Goal: Information Seeking & Learning: Learn about a topic

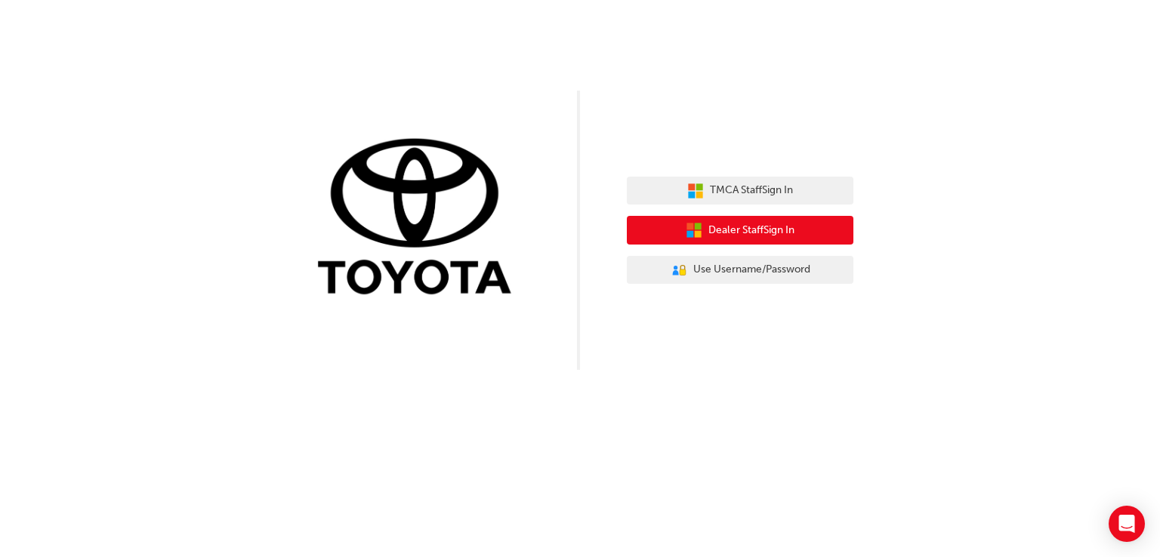
click at [736, 227] on span "Dealer Staff Sign In" at bounding box center [751, 230] width 86 height 17
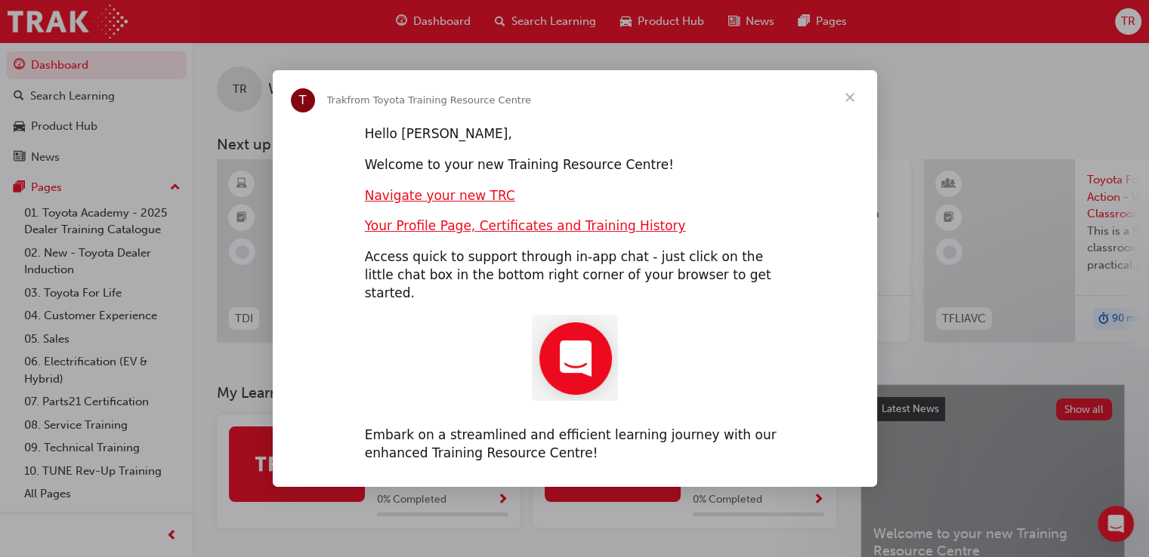
click at [848, 103] on span "Close" at bounding box center [849, 97] width 54 height 54
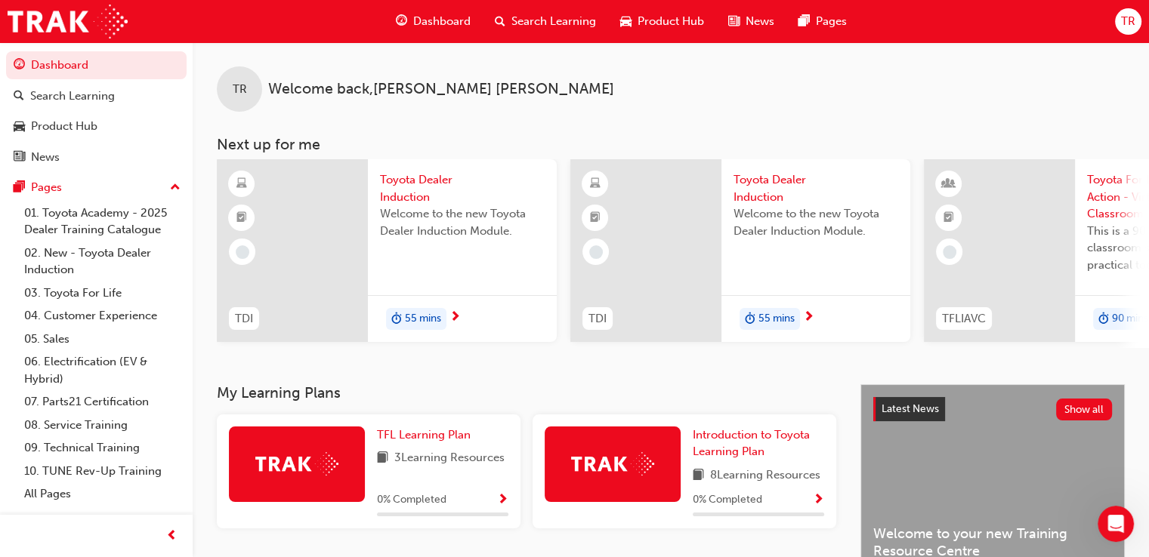
click at [421, 317] on span "55 mins" at bounding box center [423, 318] width 36 height 17
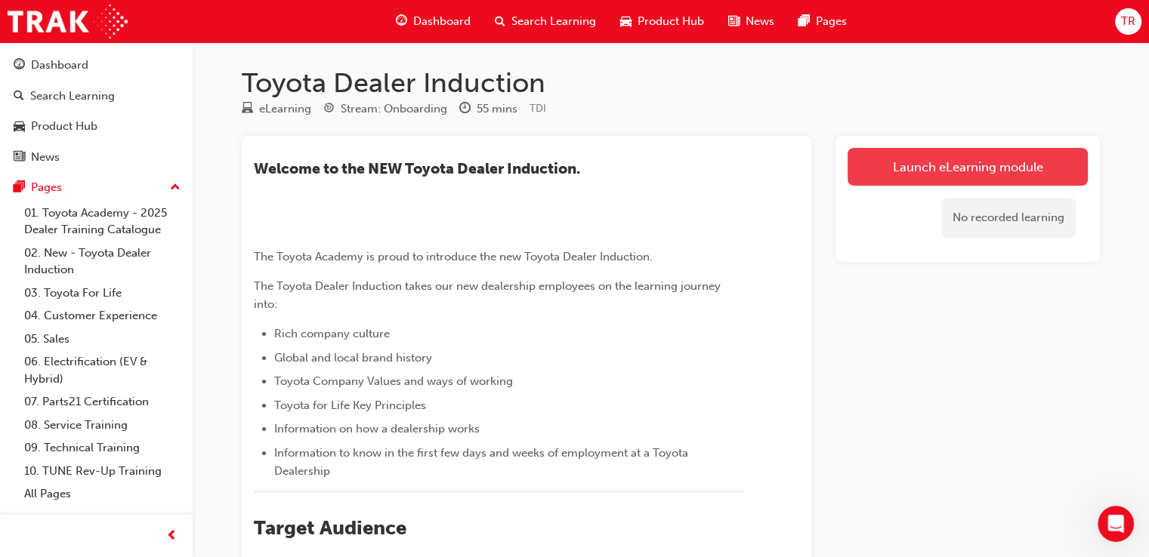
click at [954, 167] on link "Launch eLearning module" at bounding box center [967, 167] width 240 height 38
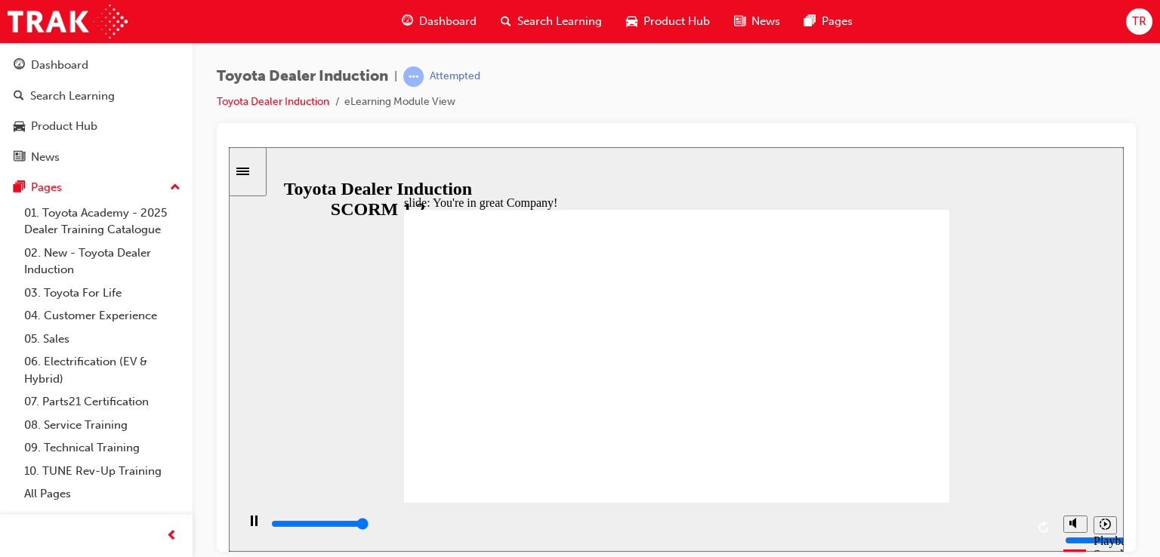
type input "7500"
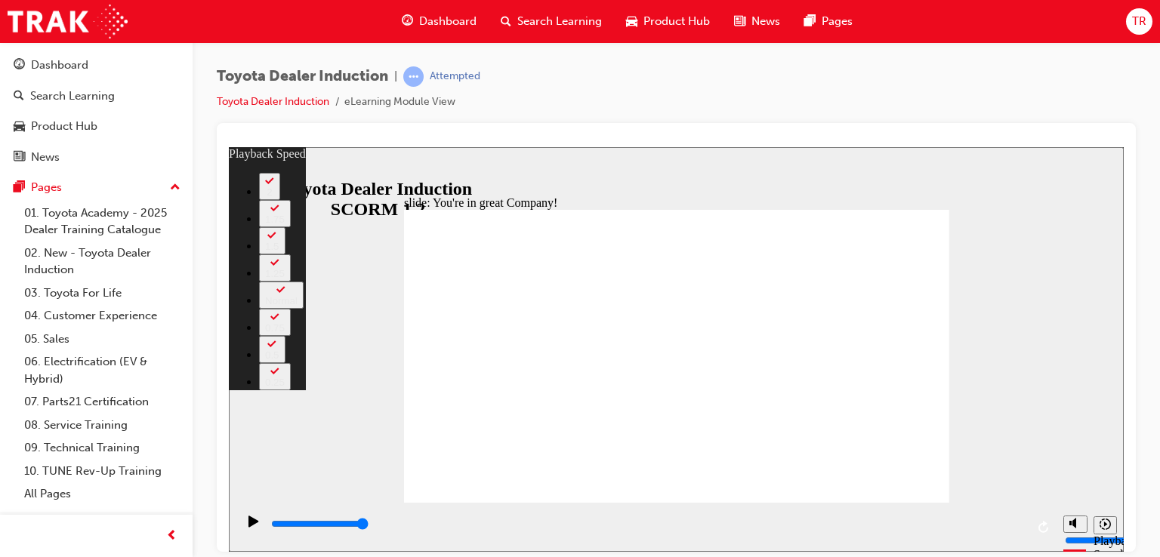
type input "156"
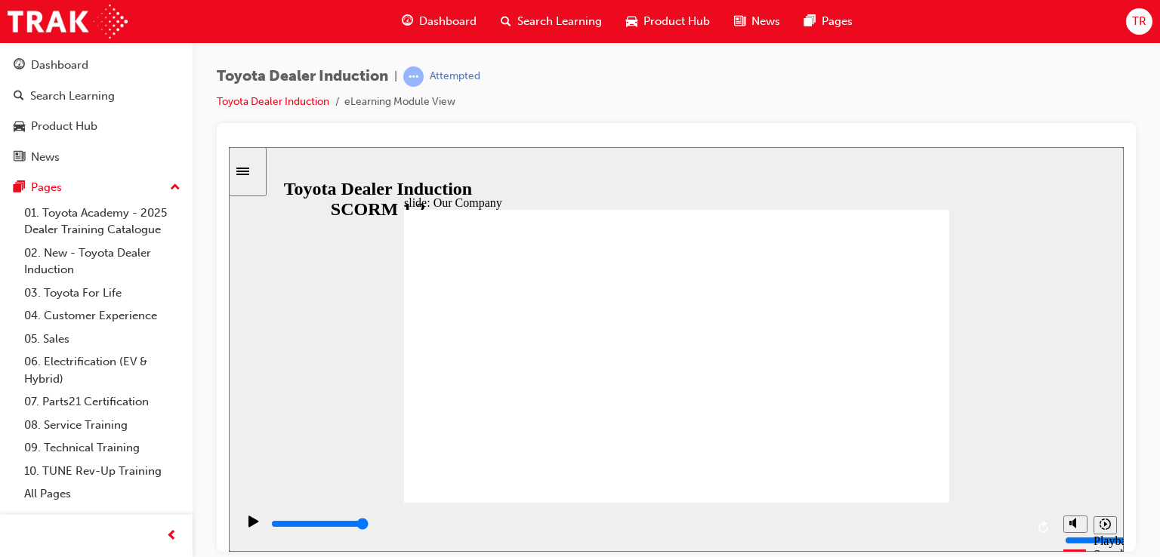
drag, startPoint x: 523, startPoint y: 442, endPoint x: 539, endPoint y: 443, distance: 16.6
drag, startPoint x: 522, startPoint y: 440, endPoint x: 530, endPoint y: 441, distance: 8.3
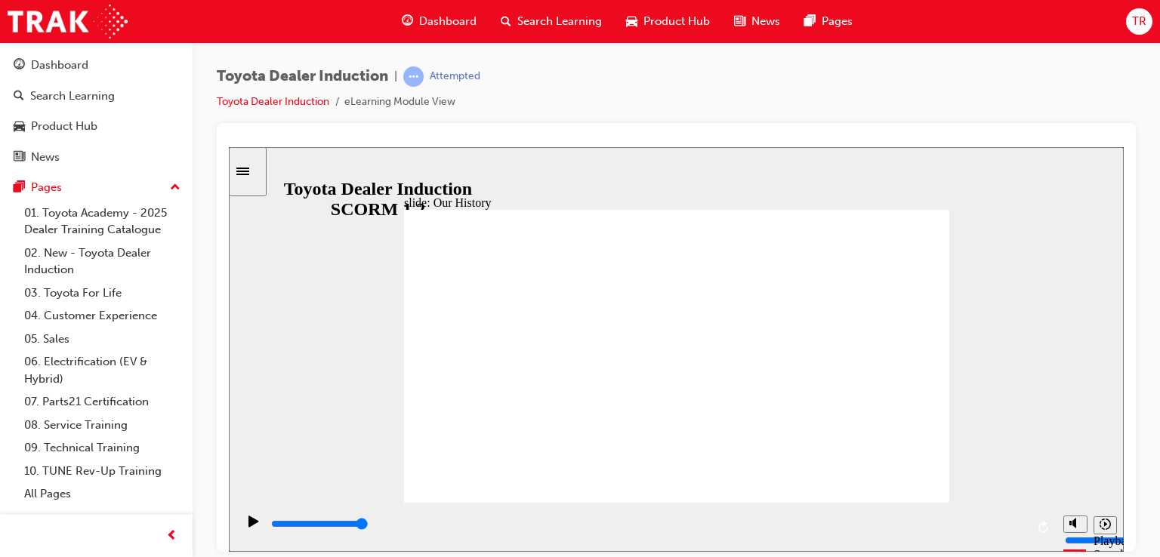
drag, startPoint x: 529, startPoint y: 437, endPoint x: 550, endPoint y: 437, distance: 21.1
drag, startPoint x: 670, startPoint y: 444, endPoint x: 720, endPoint y: 446, distance: 49.9
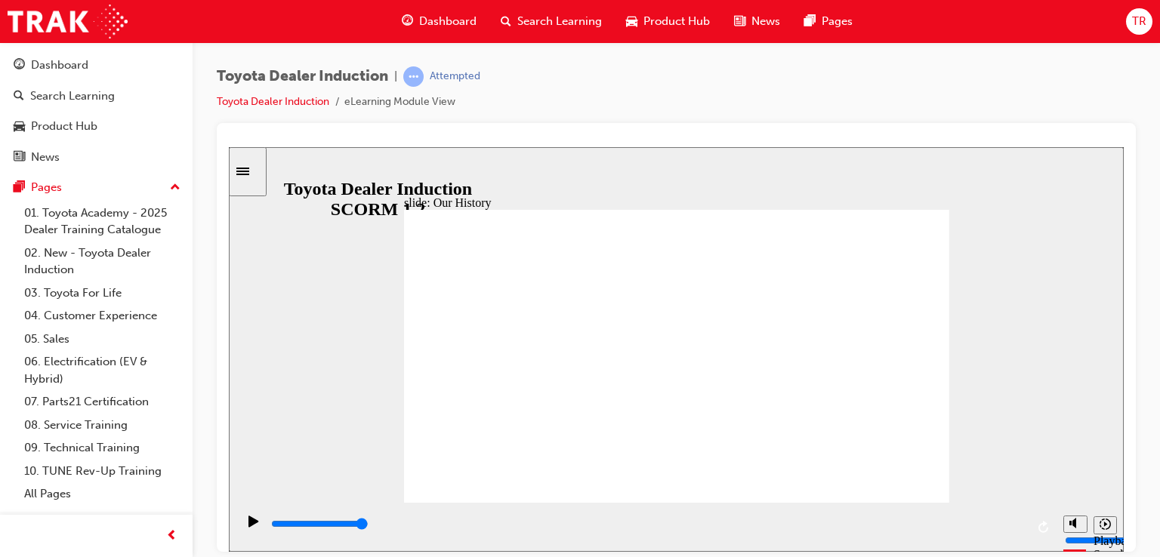
drag, startPoint x: 670, startPoint y: 443, endPoint x: 696, endPoint y: 447, distance: 26.0
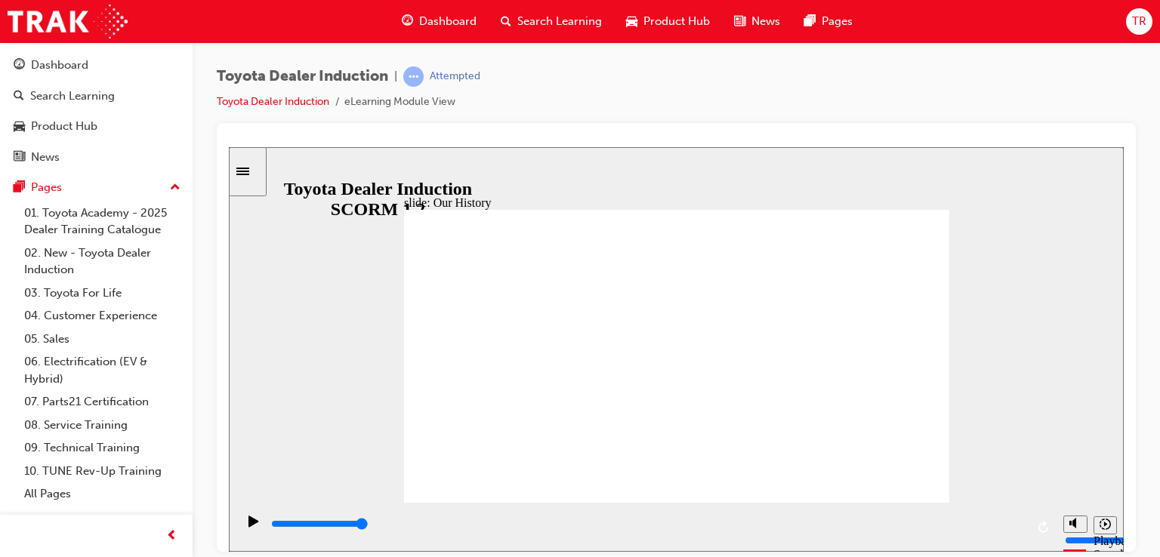
drag, startPoint x: 523, startPoint y: 382, endPoint x: 554, endPoint y: 428, distance: 55.5
drag, startPoint x: 524, startPoint y: 438, endPoint x: 535, endPoint y: 440, distance: 10.8
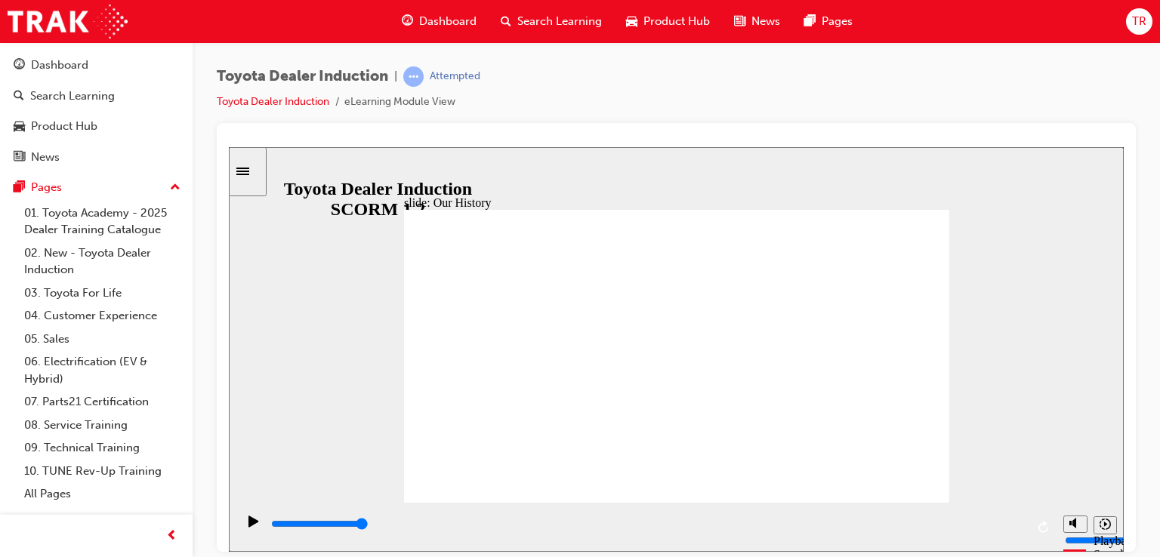
drag, startPoint x: 517, startPoint y: 437, endPoint x: 553, endPoint y: 440, distance: 35.6
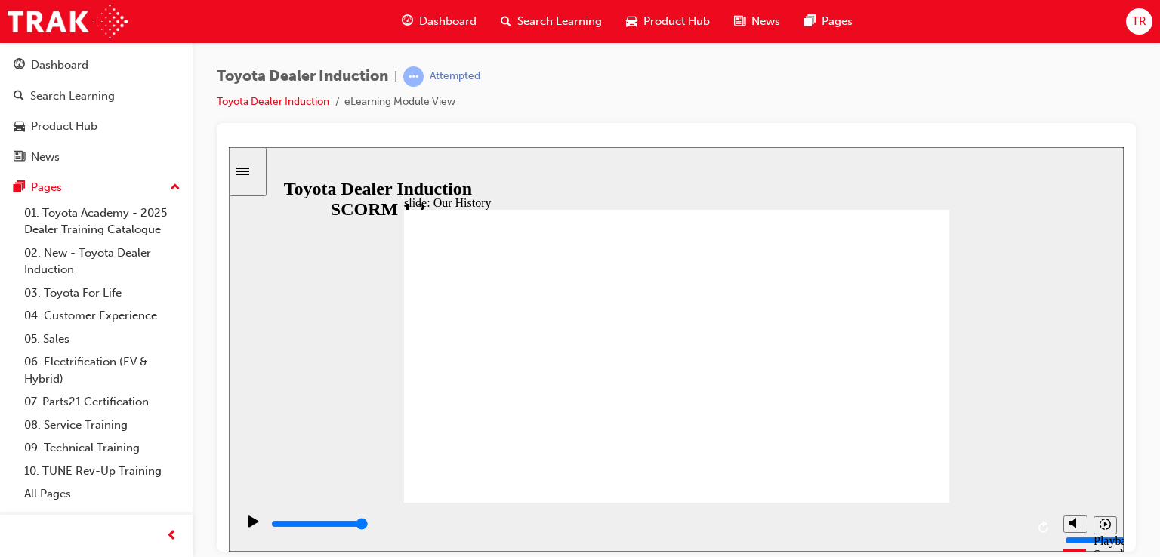
drag, startPoint x: 534, startPoint y: 438, endPoint x: 541, endPoint y: 443, distance: 8.6
drag, startPoint x: 519, startPoint y: 443, endPoint x: 528, endPoint y: 446, distance: 9.8
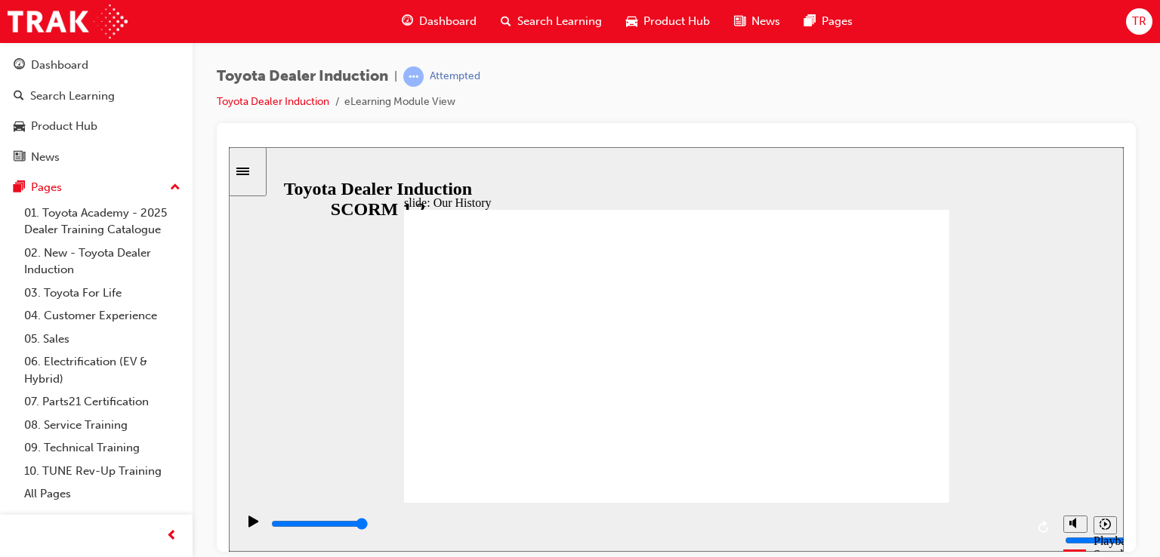
drag, startPoint x: 526, startPoint y: 440, endPoint x: 535, endPoint y: 443, distance: 9.1
drag, startPoint x: 526, startPoint y: 437, endPoint x: 535, endPoint y: 440, distance: 8.8
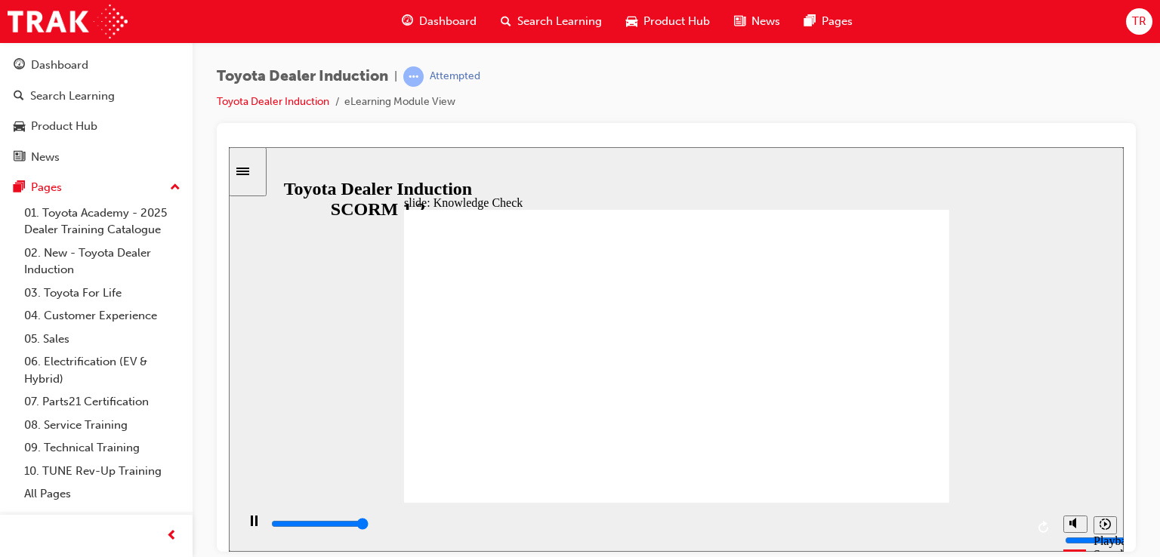
type input "5000"
radio input "true"
radio input "false"
radio input "true"
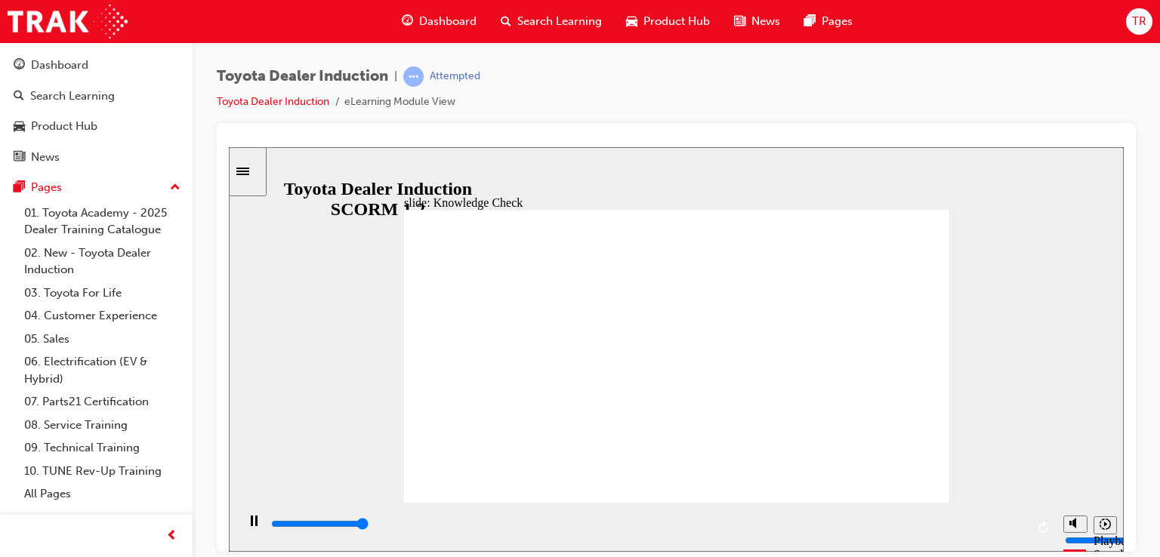
type input "5000"
radio input "true"
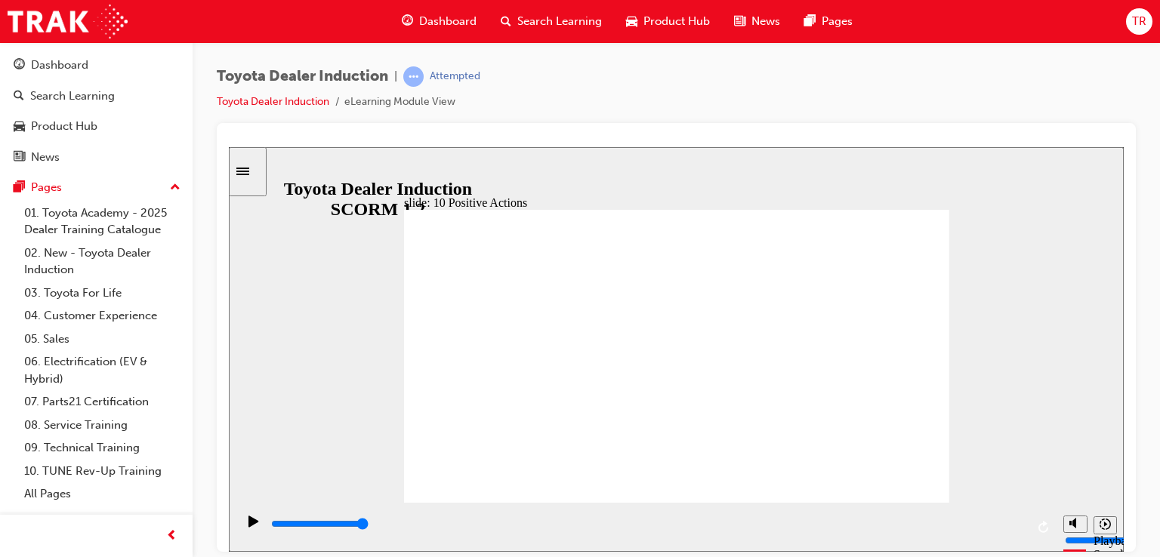
drag, startPoint x: 921, startPoint y: 464, endPoint x: 902, endPoint y: 473, distance: 21.3
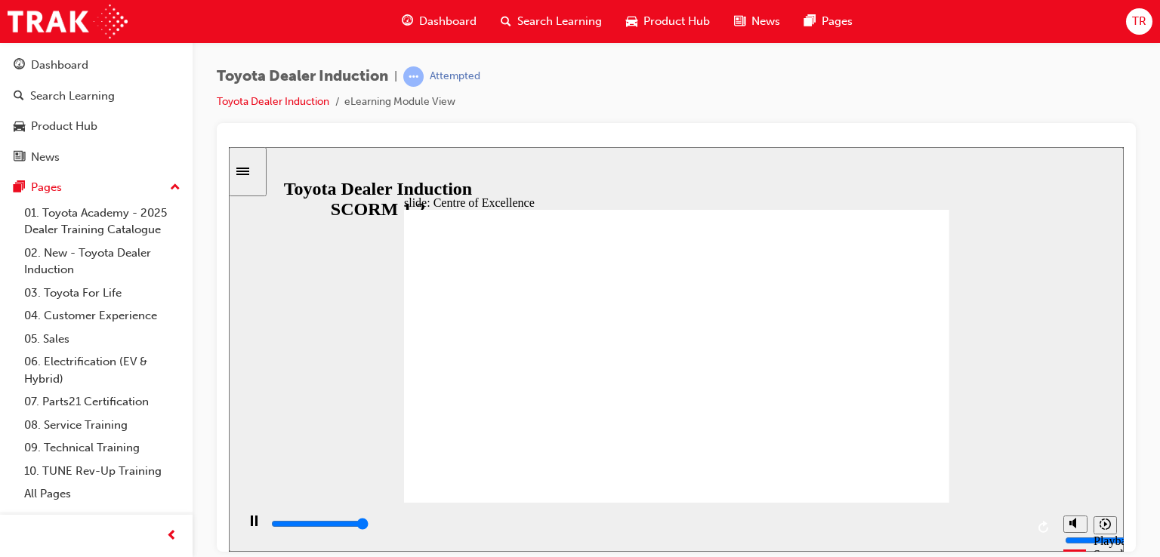
type input "15300"
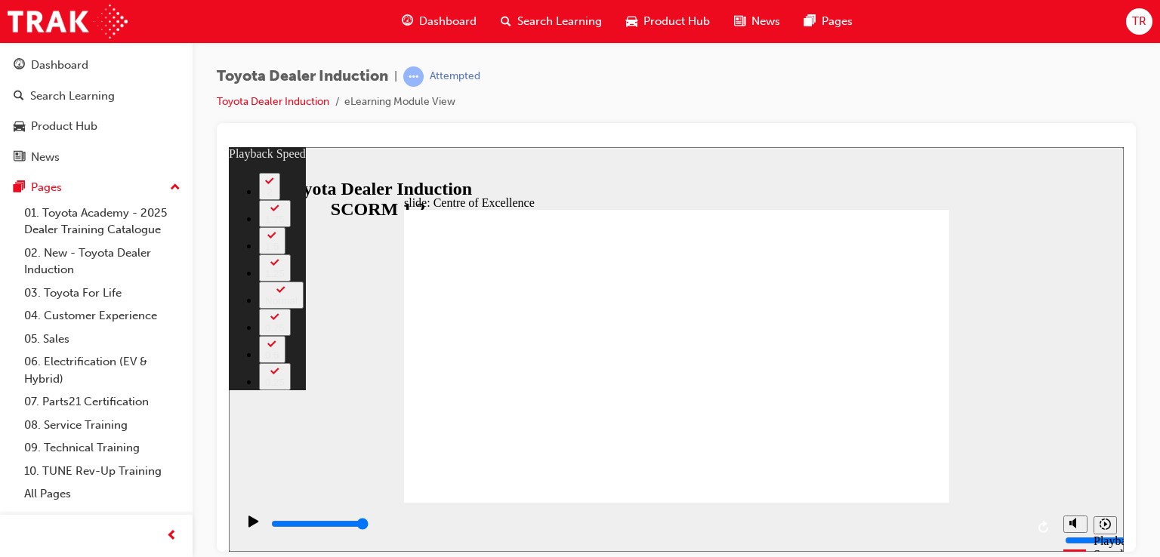
type input "248"
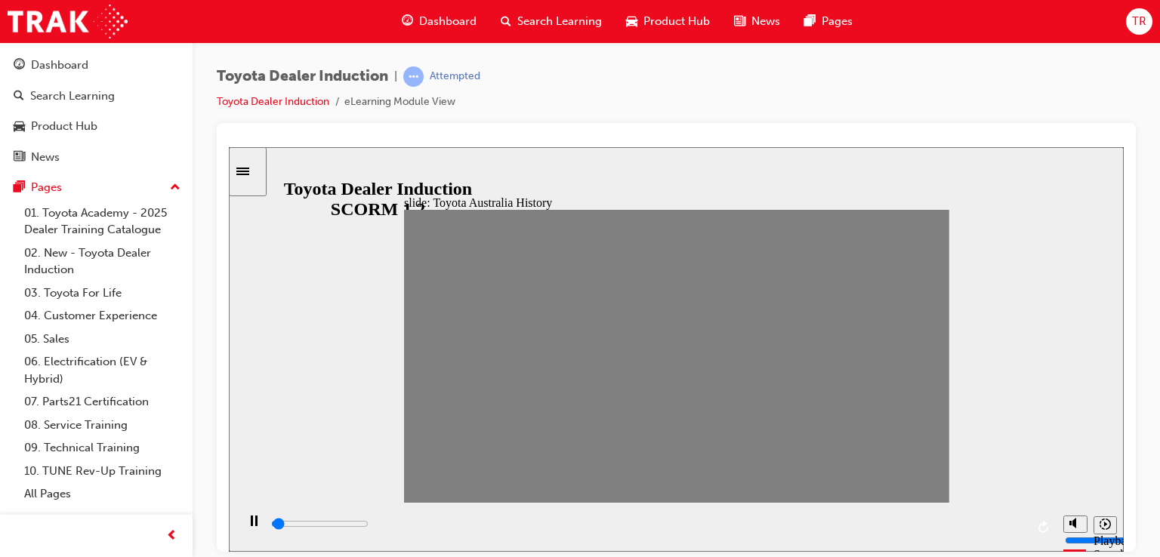
drag, startPoint x: 421, startPoint y: 362, endPoint x: 444, endPoint y: 362, distance: 23.4
drag, startPoint x: 455, startPoint y: 360, endPoint x: 471, endPoint y: 362, distance: 16.7
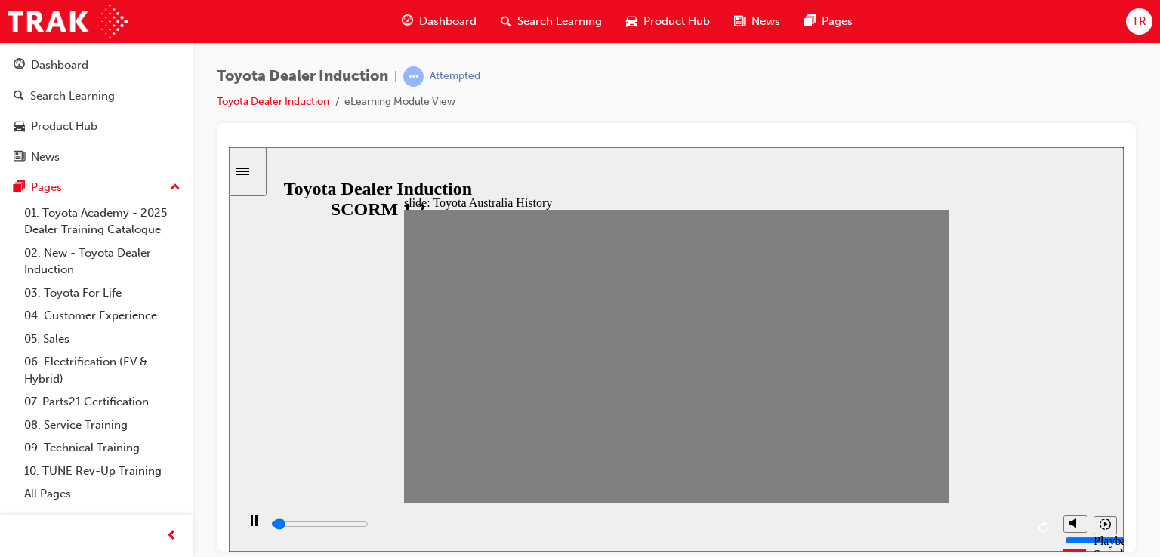
drag, startPoint x: 500, startPoint y: 359, endPoint x: 574, endPoint y: 376, distance: 76.0
drag, startPoint x: 575, startPoint y: 358, endPoint x: 596, endPoint y: 359, distance: 21.2
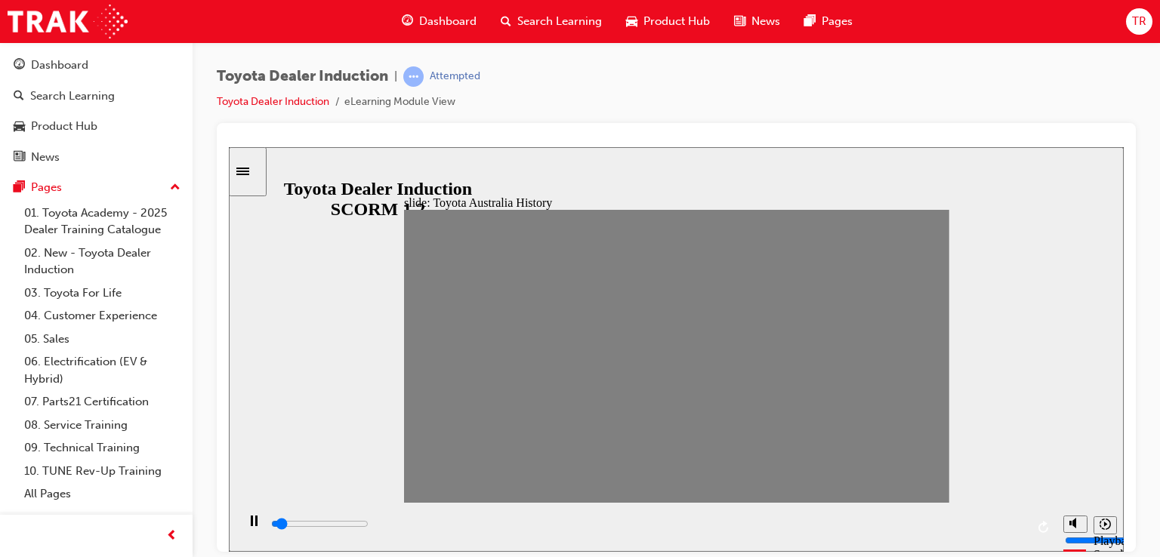
drag, startPoint x: 595, startPoint y: 360, endPoint x: 620, endPoint y: 359, distance: 25.0
drag, startPoint x: 621, startPoint y: 361, endPoint x: 645, endPoint y: 356, distance: 24.7
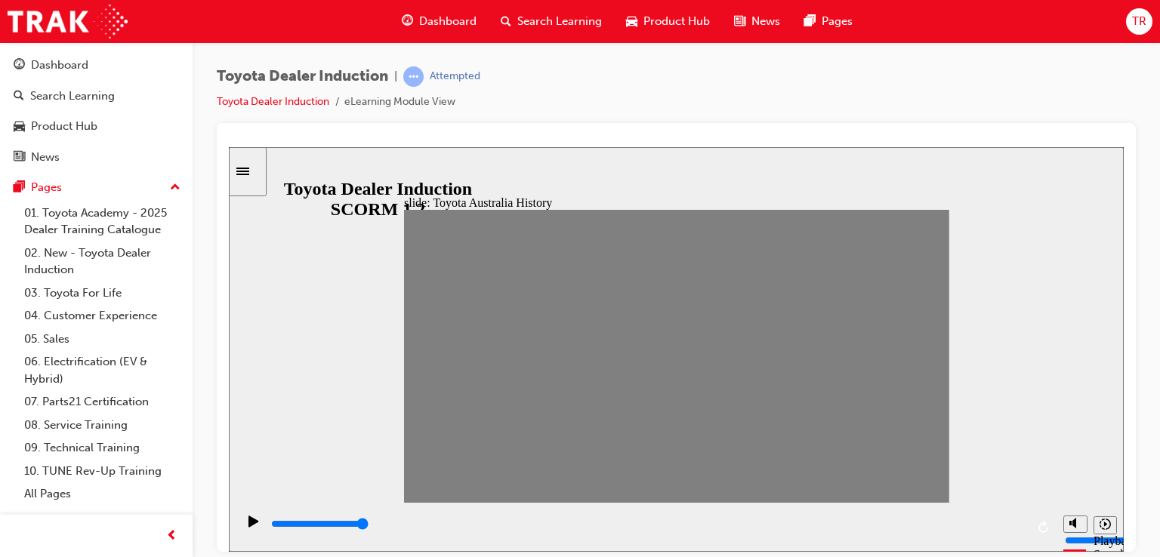
drag, startPoint x: 649, startPoint y: 359, endPoint x: 677, endPoint y: 353, distance: 29.3
drag, startPoint x: 674, startPoint y: 356, endPoint x: 706, endPoint y: 356, distance: 32.5
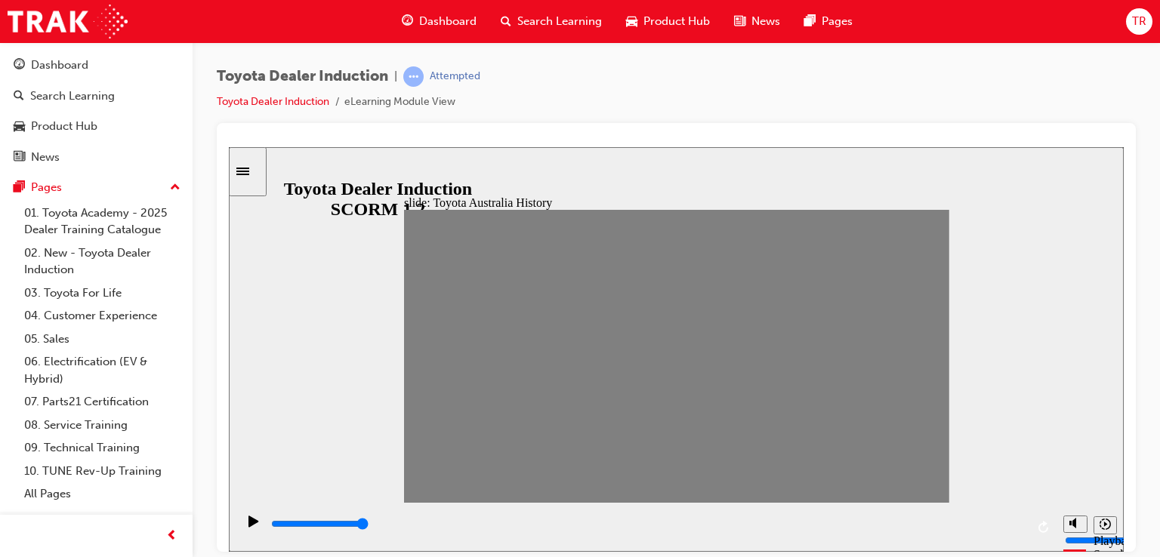
drag, startPoint x: 671, startPoint y: 358, endPoint x: 699, endPoint y: 363, distance: 29.2
drag, startPoint x: 698, startPoint y: 358, endPoint x: 726, endPoint y: 359, distance: 28.0
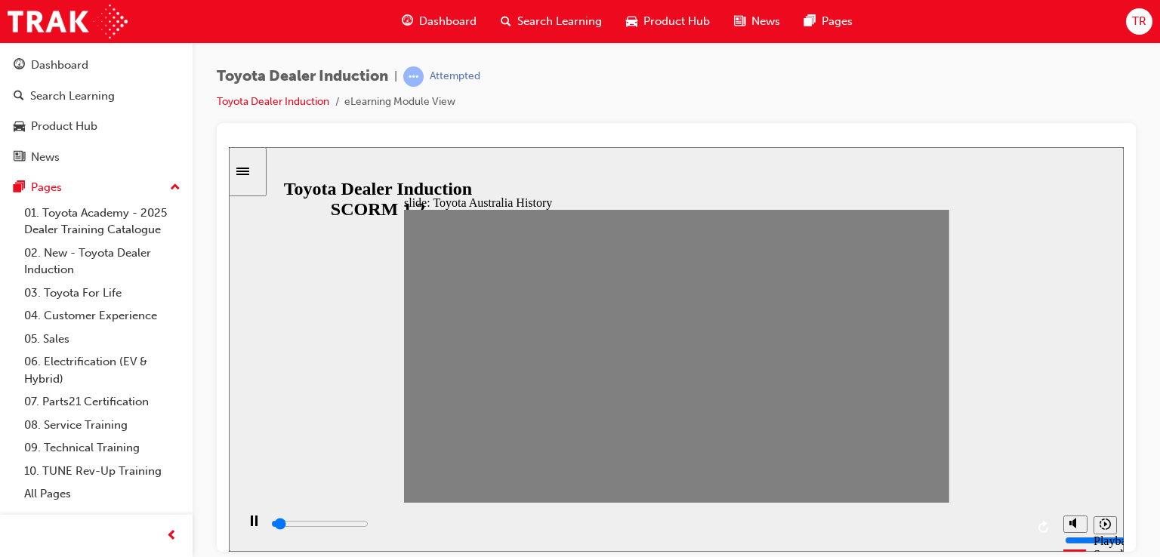
drag, startPoint x: 714, startPoint y: 359, endPoint x: 787, endPoint y: 368, distance: 73.0
drag, startPoint x: 801, startPoint y: 359, endPoint x: 823, endPoint y: 357, distance: 22.0
drag, startPoint x: 814, startPoint y: 362, endPoint x: 848, endPoint y: 356, distance: 34.4
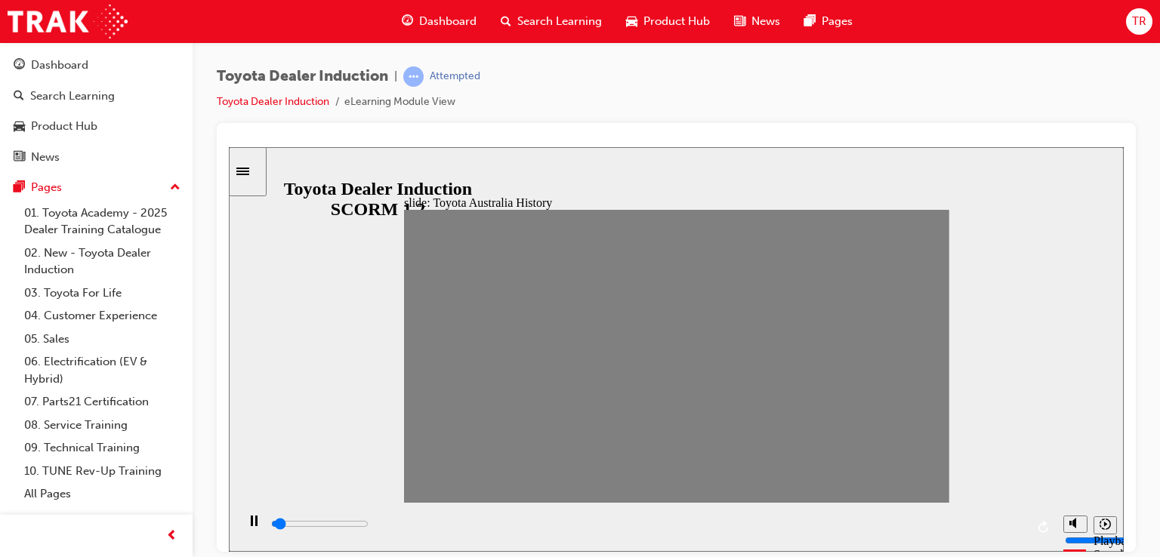
drag, startPoint x: 846, startPoint y: 362, endPoint x: 870, endPoint y: 361, distance: 24.2
drag, startPoint x: 874, startPoint y: 359, endPoint x: 896, endPoint y: 361, distance: 22.0
drag, startPoint x: 894, startPoint y: 353, endPoint x: 932, endPoint y: 358, distance: 38.0
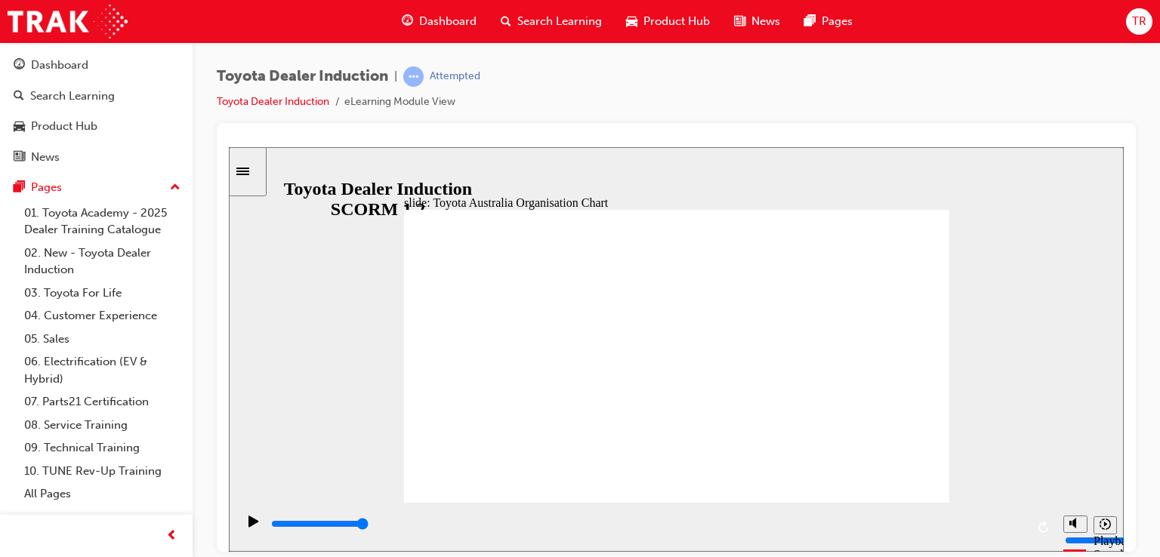
type input "4900"
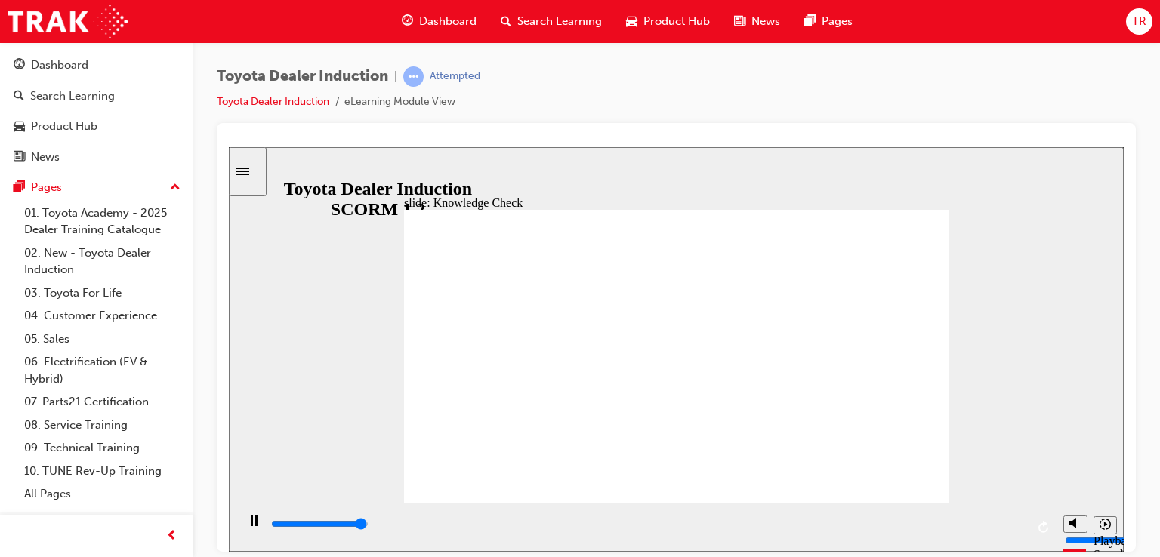
radio input "true"
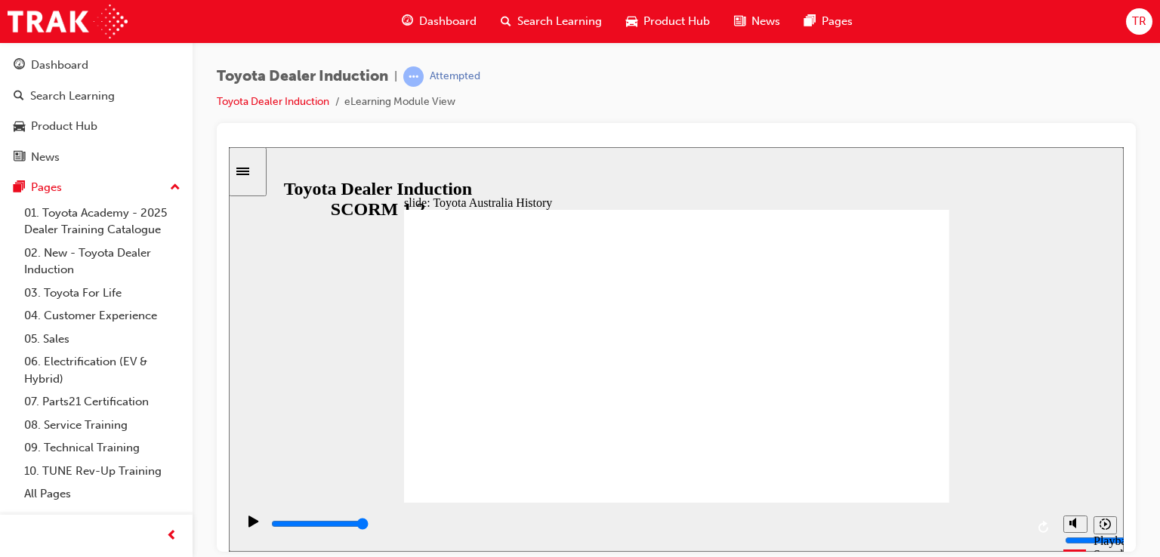
type input "7000"
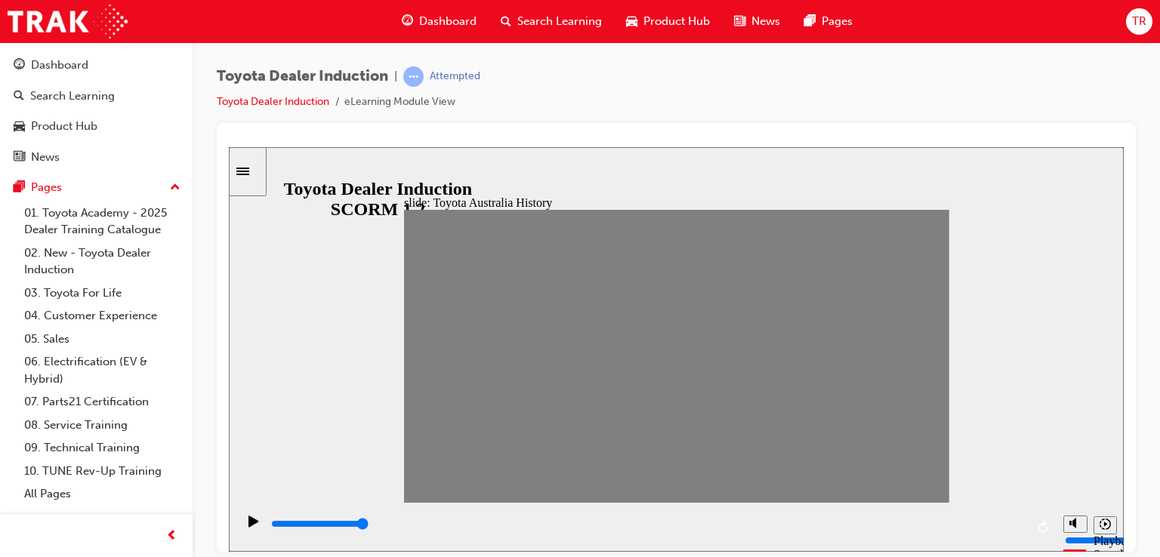
drag, startPoint x: 931, startPoint y: 369, endPoint x: 892, endPoint y: 365, distance: 39.5
drag, startPoint x: 898, startPoint y: 362, endPoint x: 868, endPoint y: 361, distance: 30.2
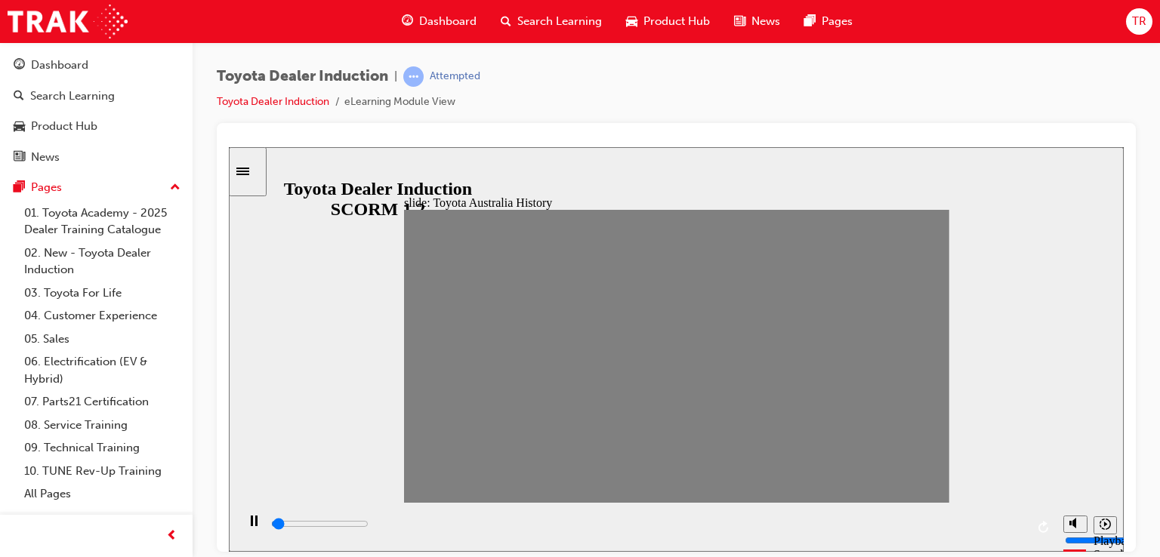
drag, startPoint x: 869, startPoint y: 357, endPoint x: 844, endPoint y: 359, distance: 25.8
type input "100"
type input "18"
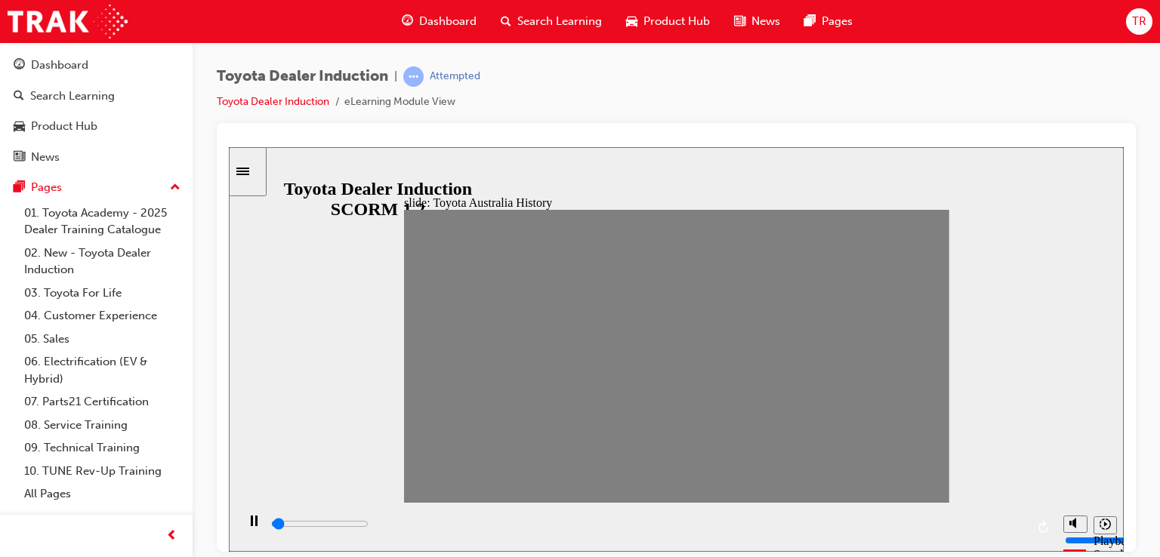
drag, startPoint x: 856, startPoint y: 359, endPoint x: 881, endPoint y: 361, distance: 25.0
type input "100"
type input "20"
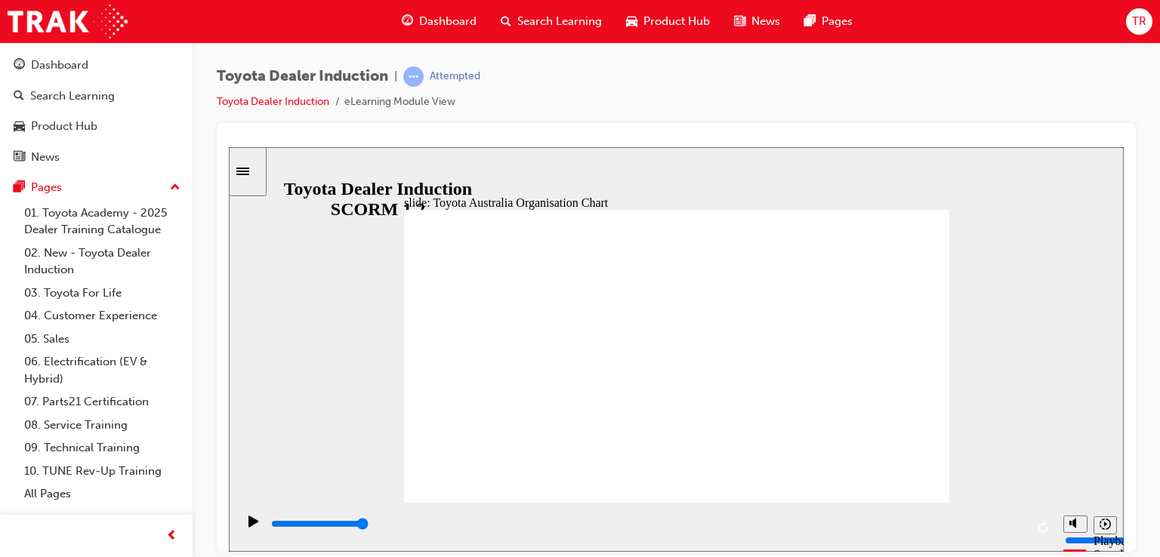
type input "1500"
radio input "true"
type input "5000"
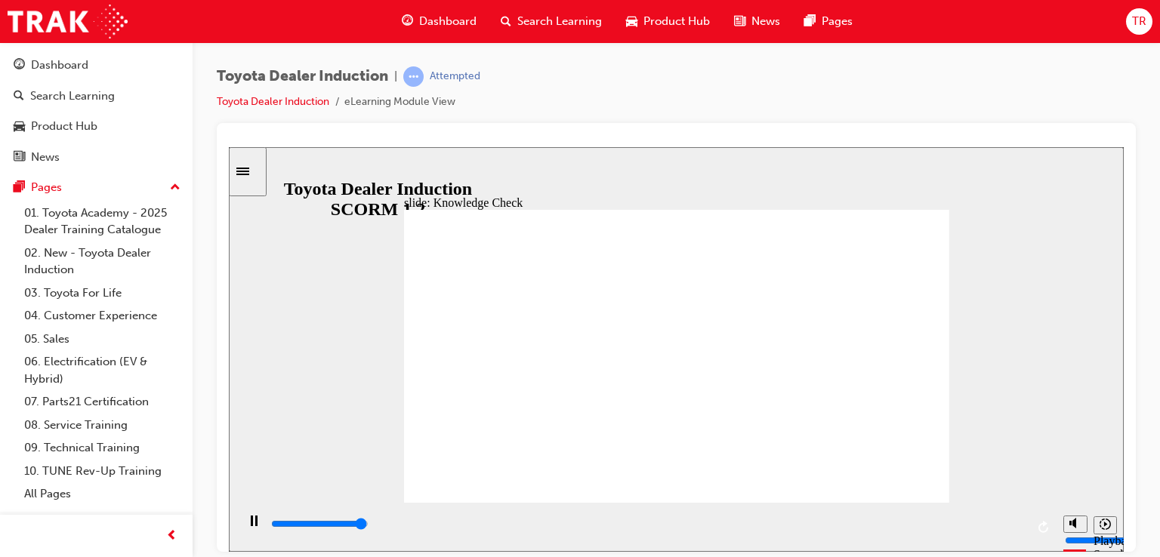
radio input "true"
type input "1500"
radio input "true"
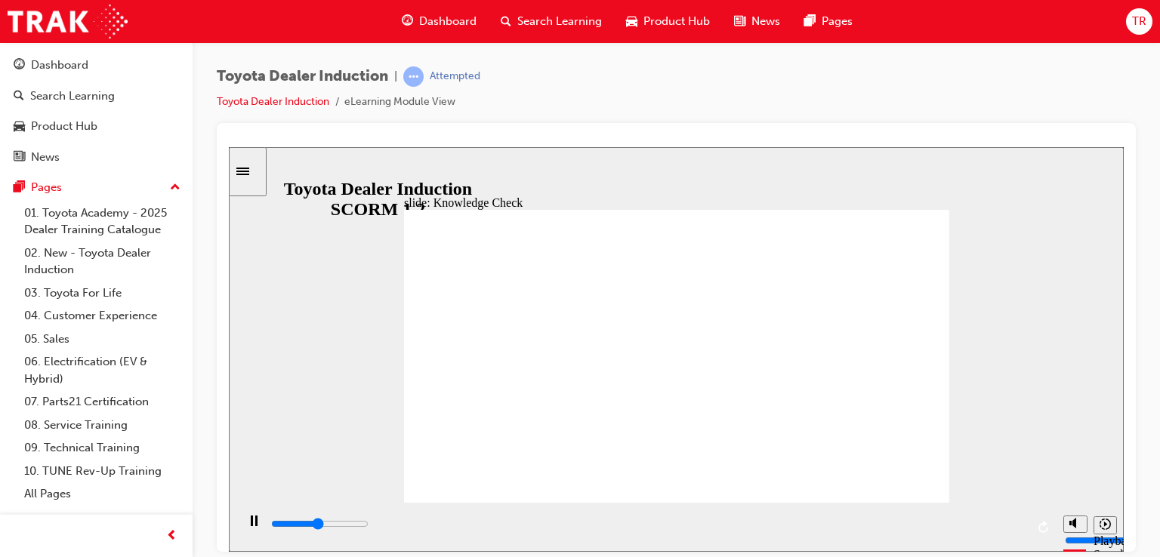
type input "5000"
radio input "true"
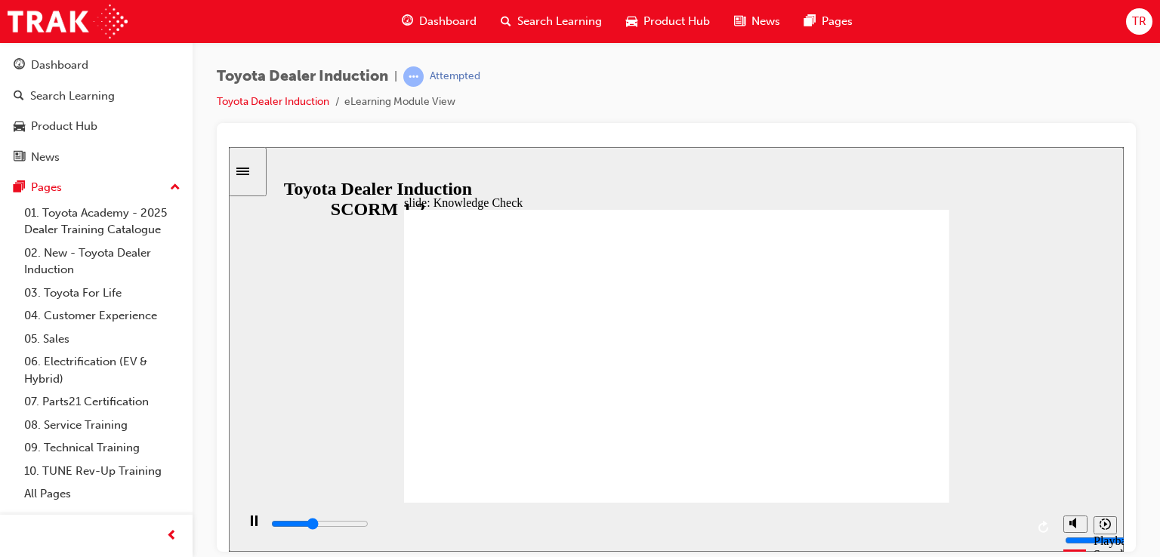
type input "2200"
radio input "true"
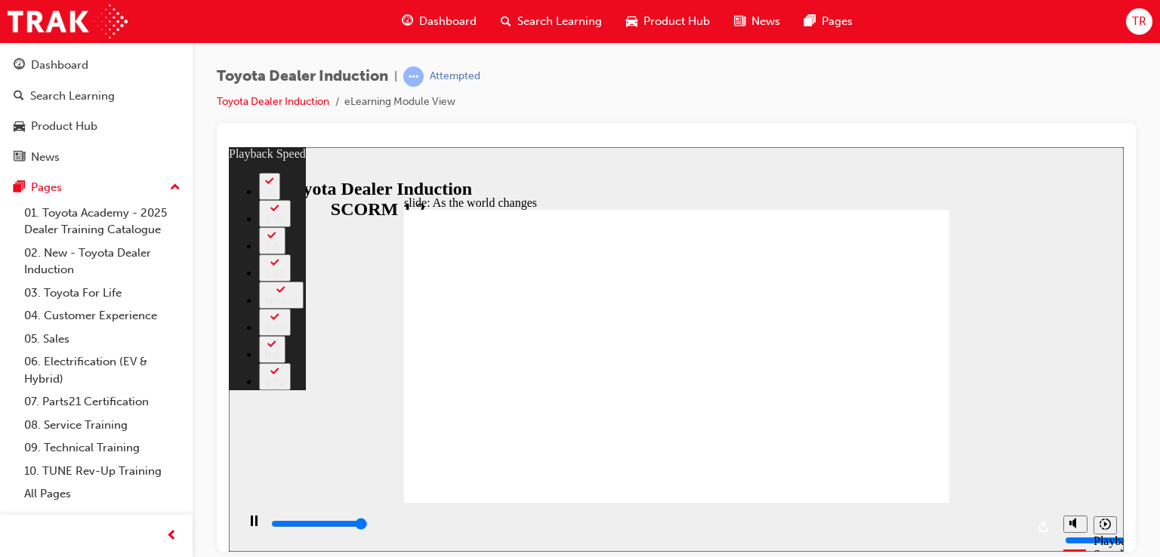
type input "9100"
type input "0"
type input "9200"
type input "128"
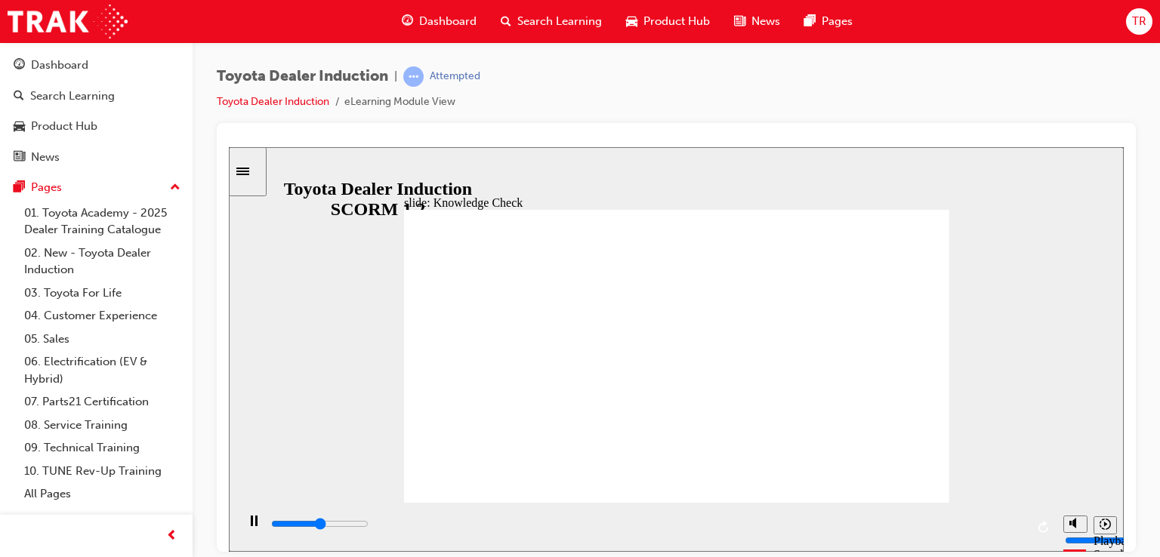
type input "5000"
type input "h"
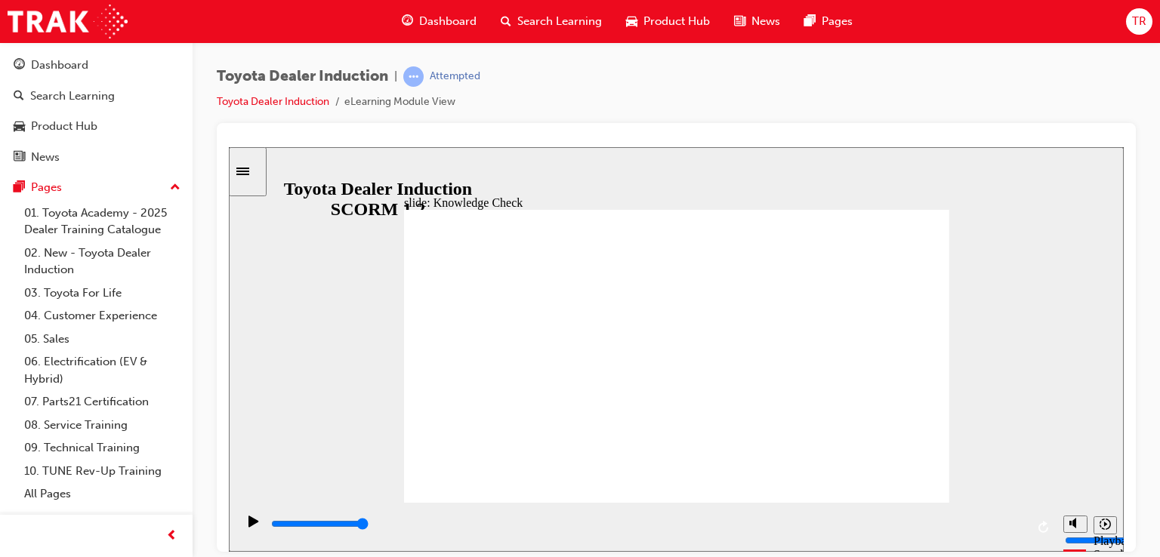
type input "h"
type input "ha"
type input "hap"
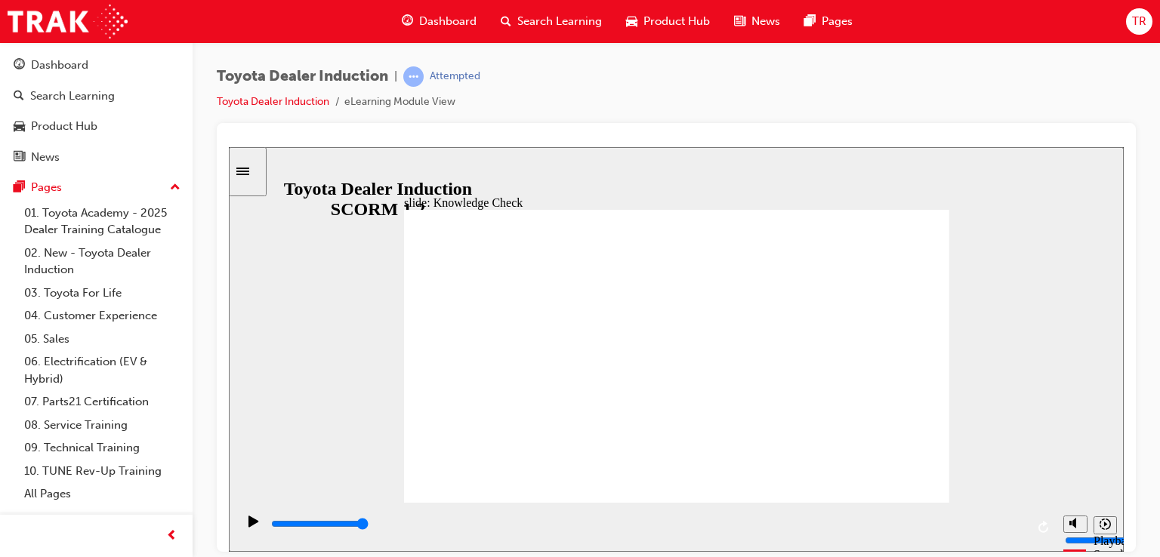
type input "happ"
type input "happi"
type input "happin"
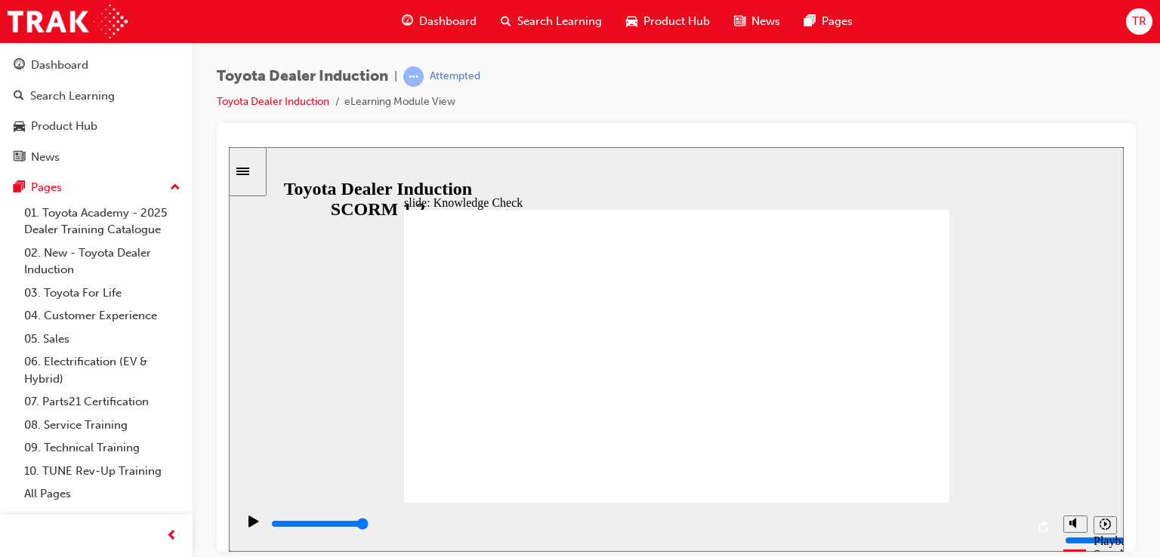
type input "happin"
type input "happine"
type input "happines"
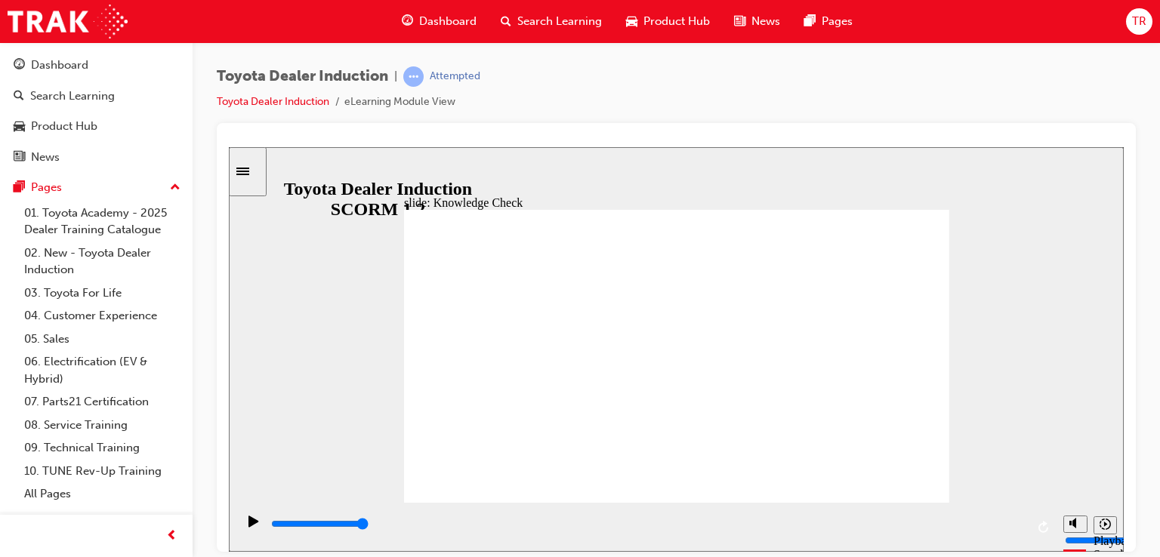
type input "happiness"
type input "5000"
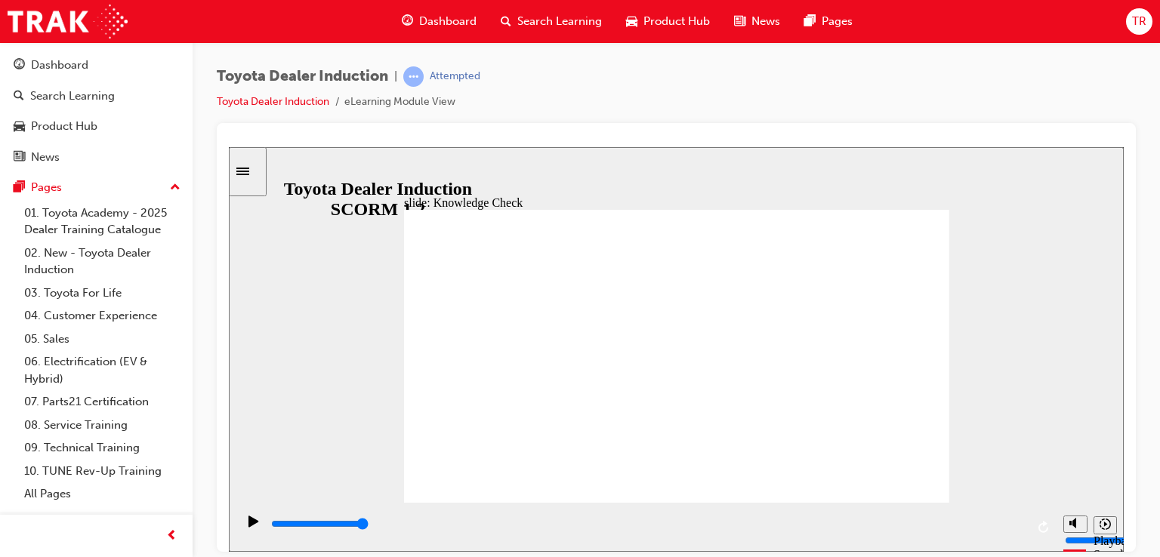
type input "m"
type input "mo"
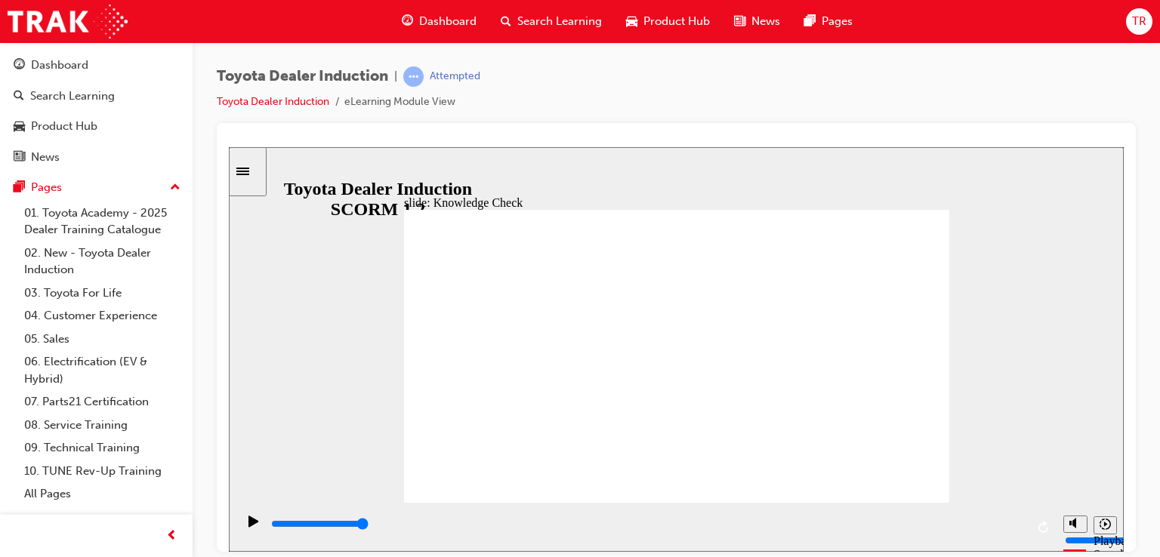
type input "mov"
type input "move"
type input "moved"
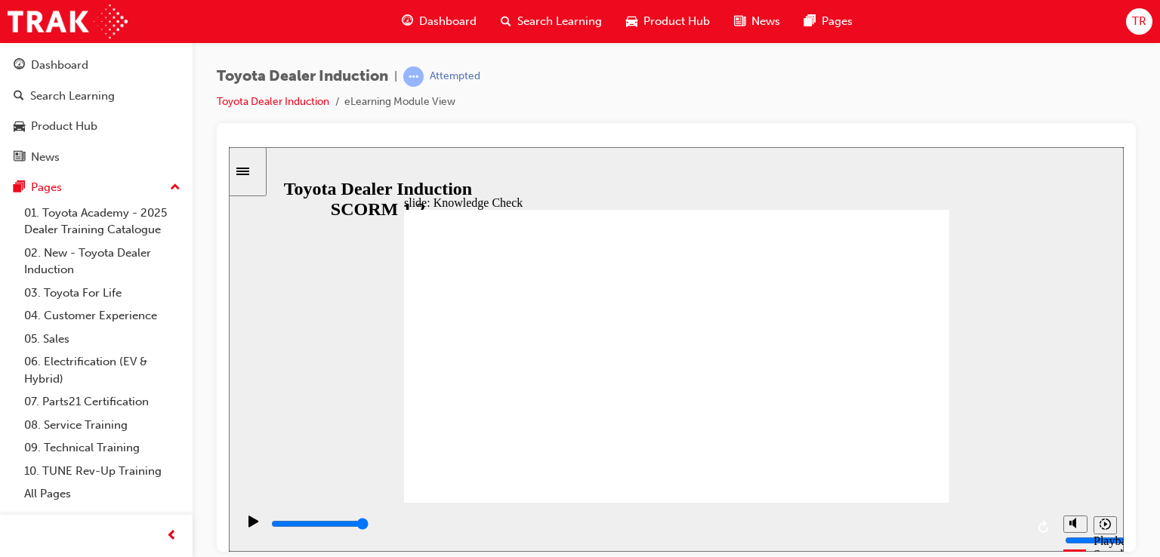
type input "moved"
type input "6500"
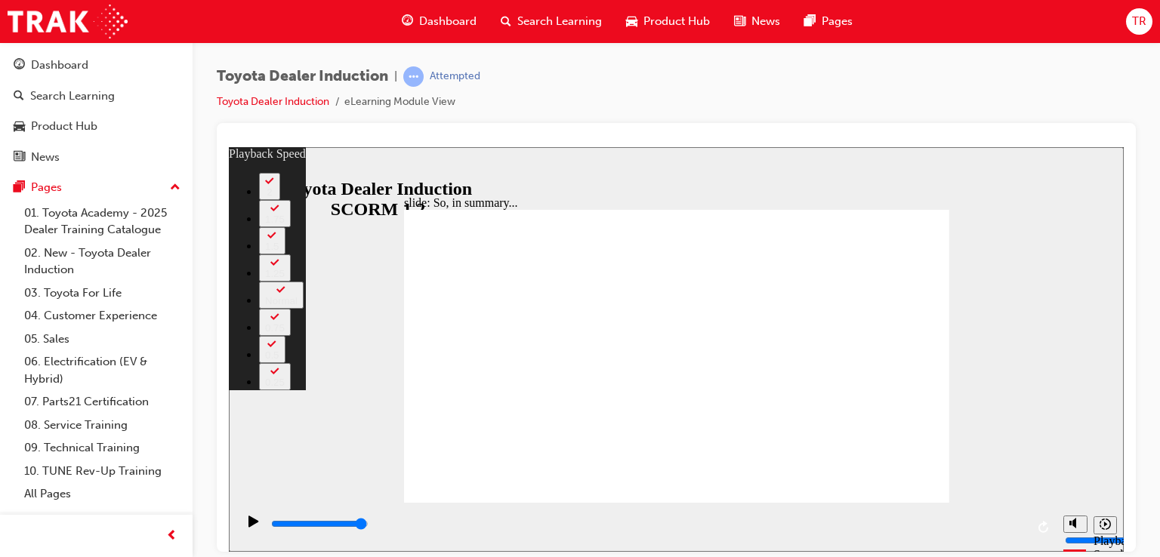
type input "19"
type input "128"
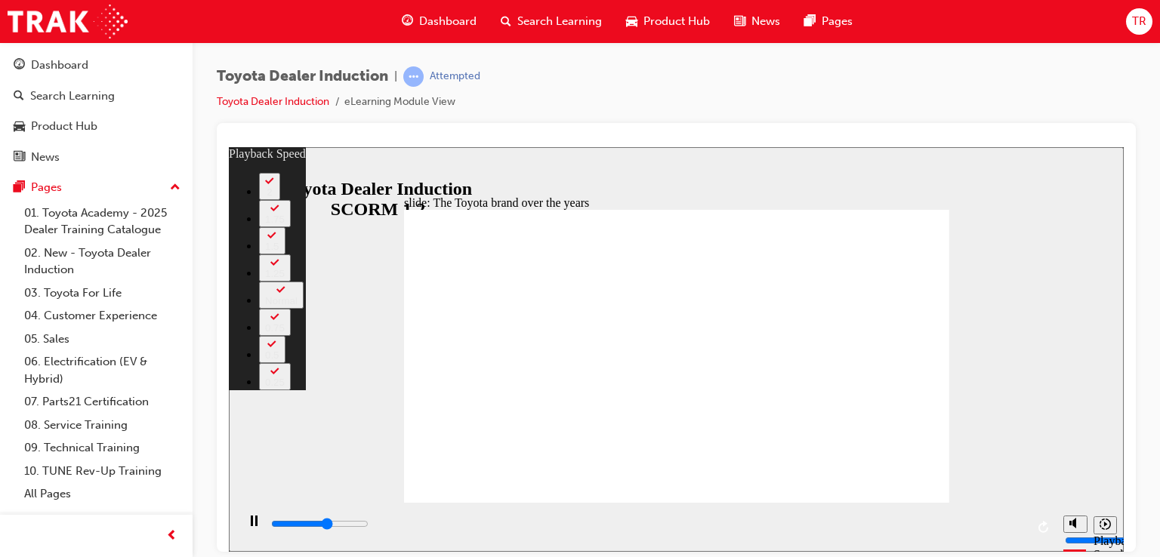
type input "4900"
type input "0"
type input "5200"
type input "0"
type input "5400"
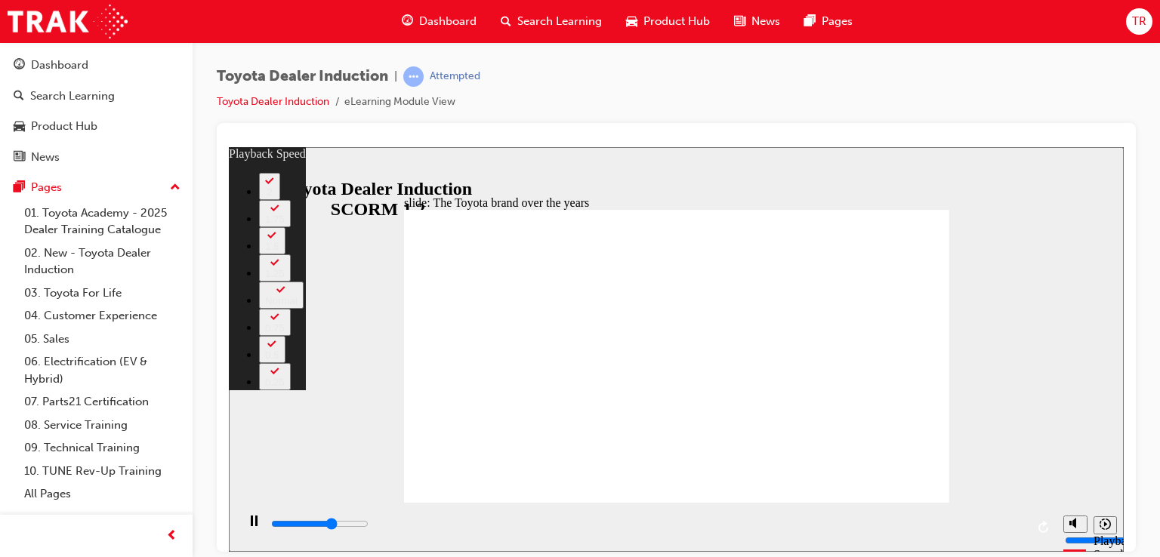
type input "1"
type input "5700"
type input "1"
type input "6000"
type input "1"
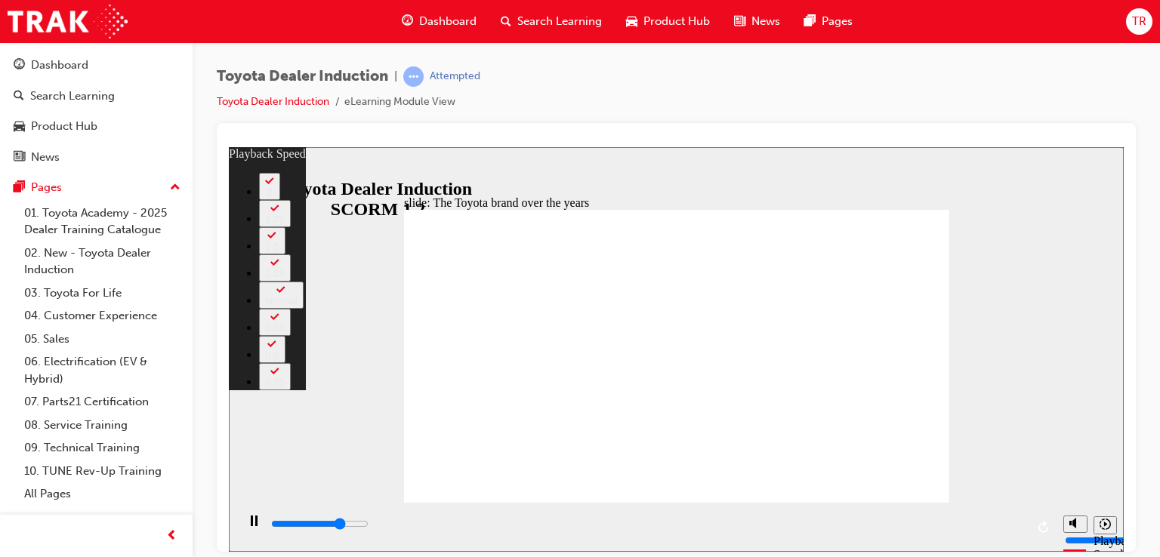
type input "6200"
type input "1"
type input "6500"
type input "2"
type input "6800"
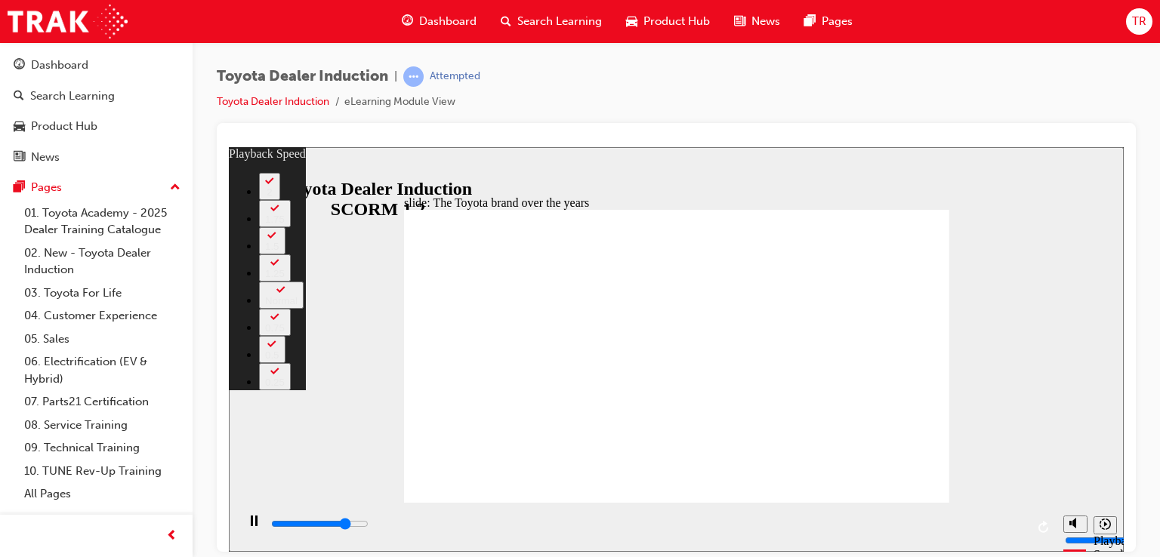
type input "2"
type input "7000"
type input "2"
type input "7300"
type input "2"
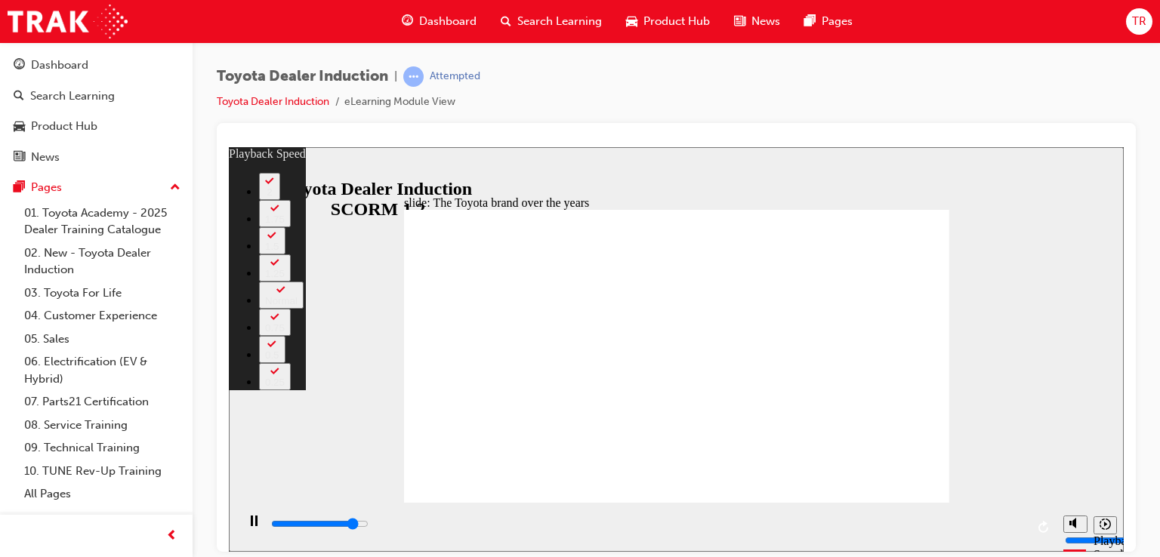
type input "7600"
type input "3"
type input "7800"
type input "3"
type input "8100"
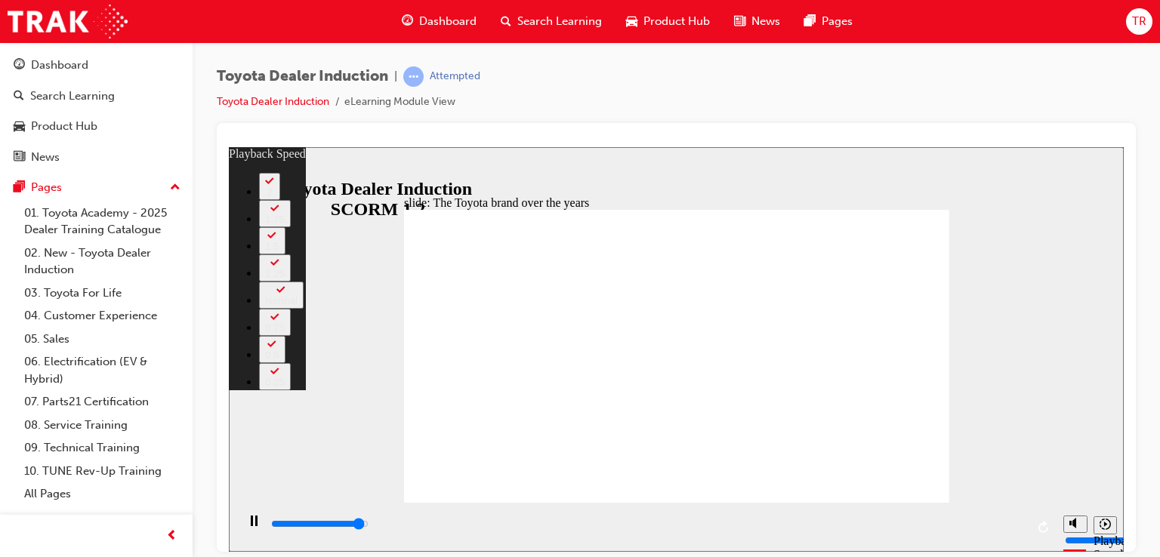
type input "3"
type input "8300"
type input "4"
type input "8400"
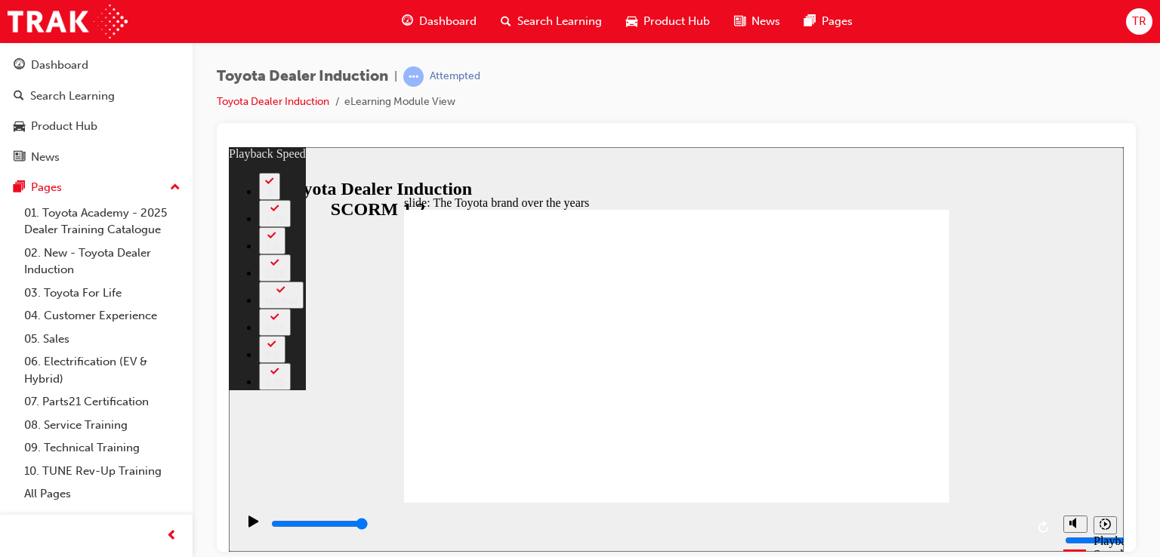
type input "165"
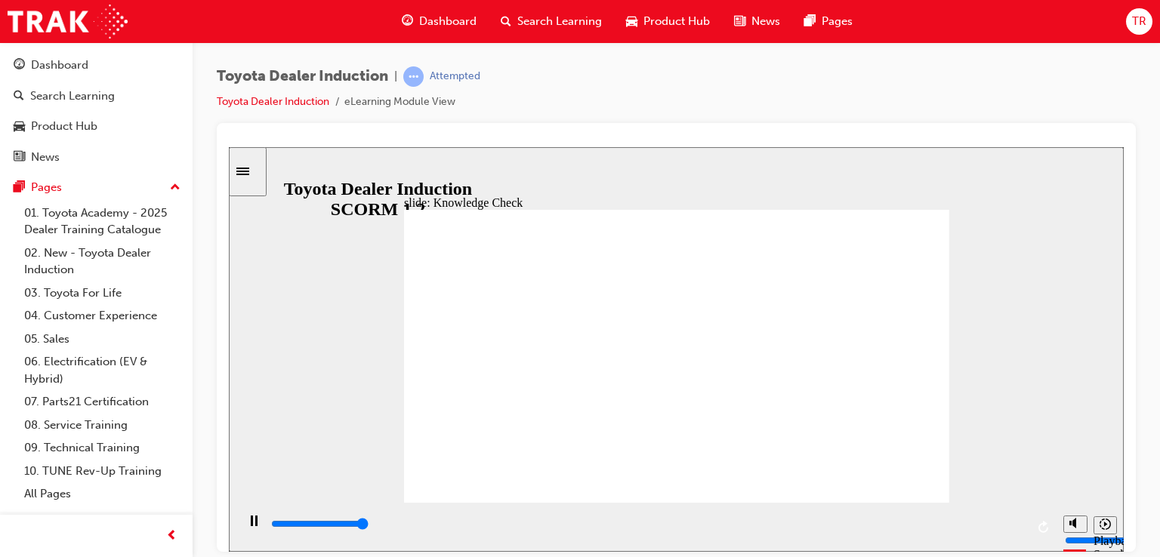
type input "5000"
radio input "true"
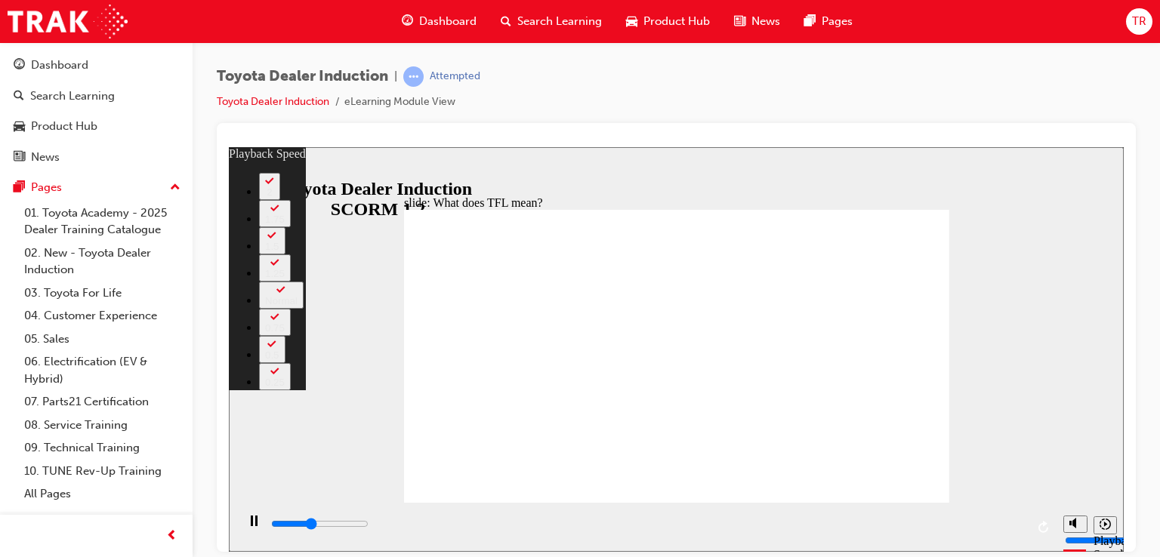
type input "4400"
type input "0"
type input "4700"
type input "0"
type input "4700"
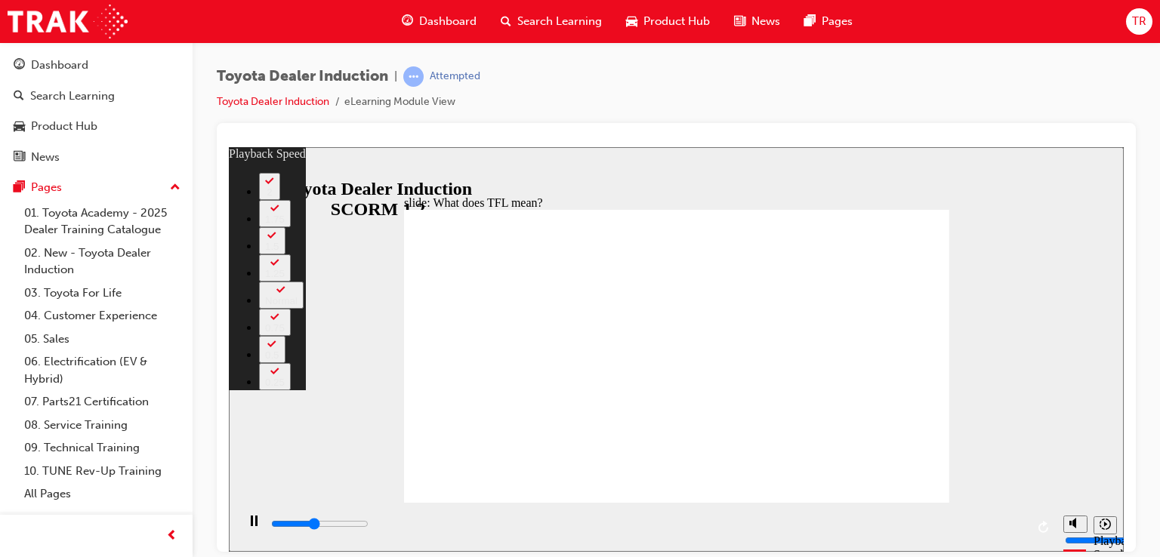
type input "0"
type input "4900"
type input "0"
type input "4900"
type input "1"
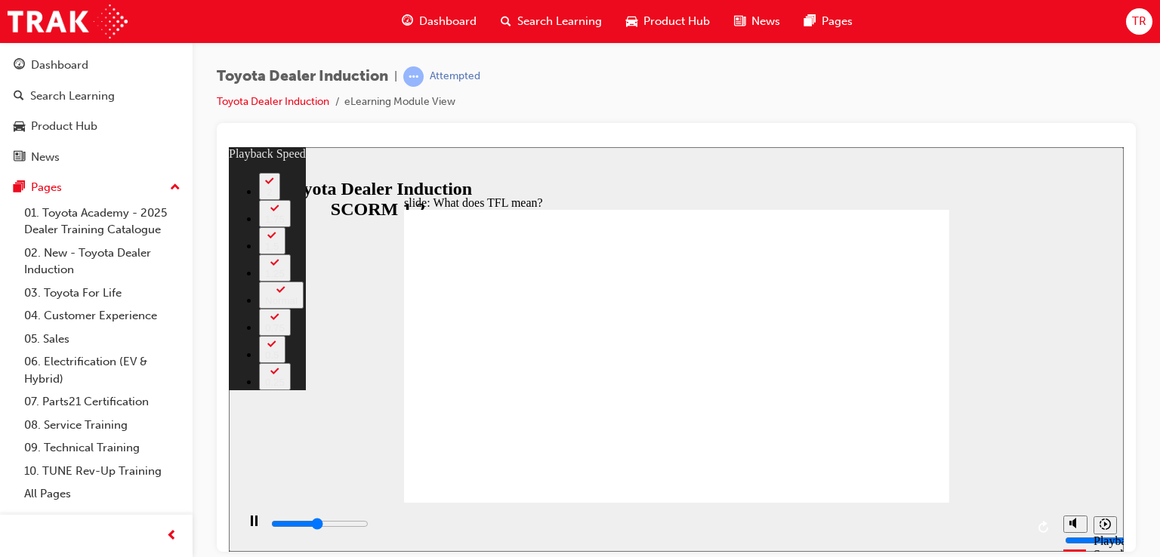
type input "5200"
type input "1"
type input "5400"
type input "1"
type input "5700"
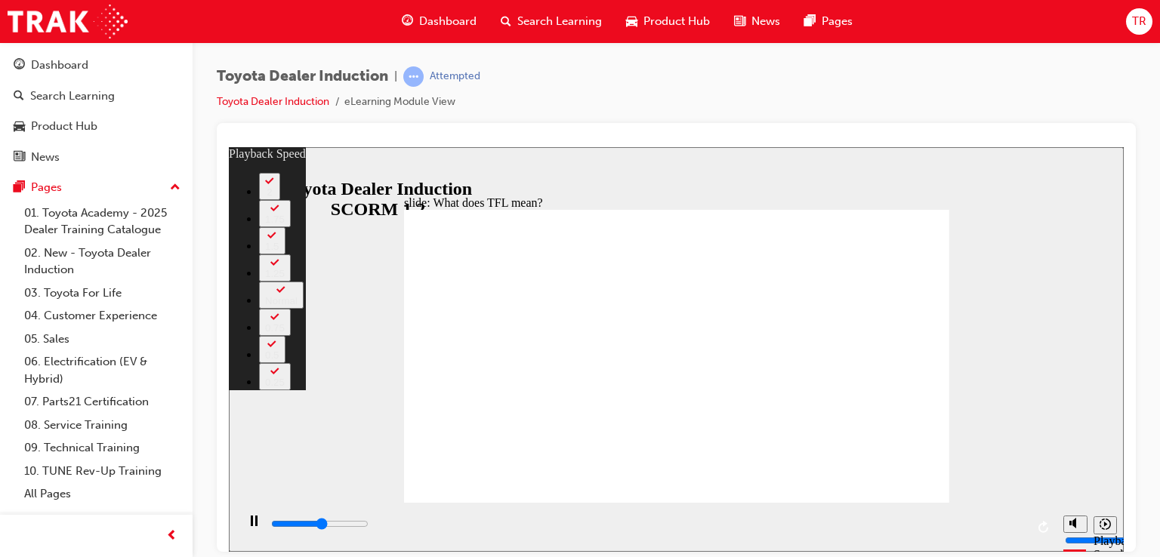
type input "1"
type input "6000"
type input "2"
type input "6200"
type input "2"
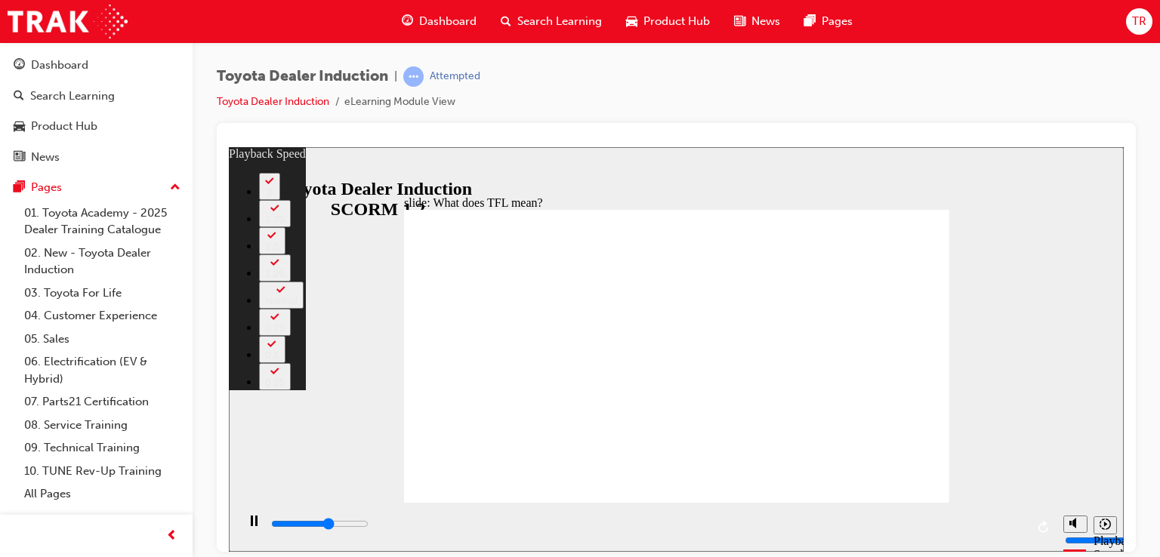
type input "6500"
type input "2"
type input "6700"
type input "3"
type input "7000"
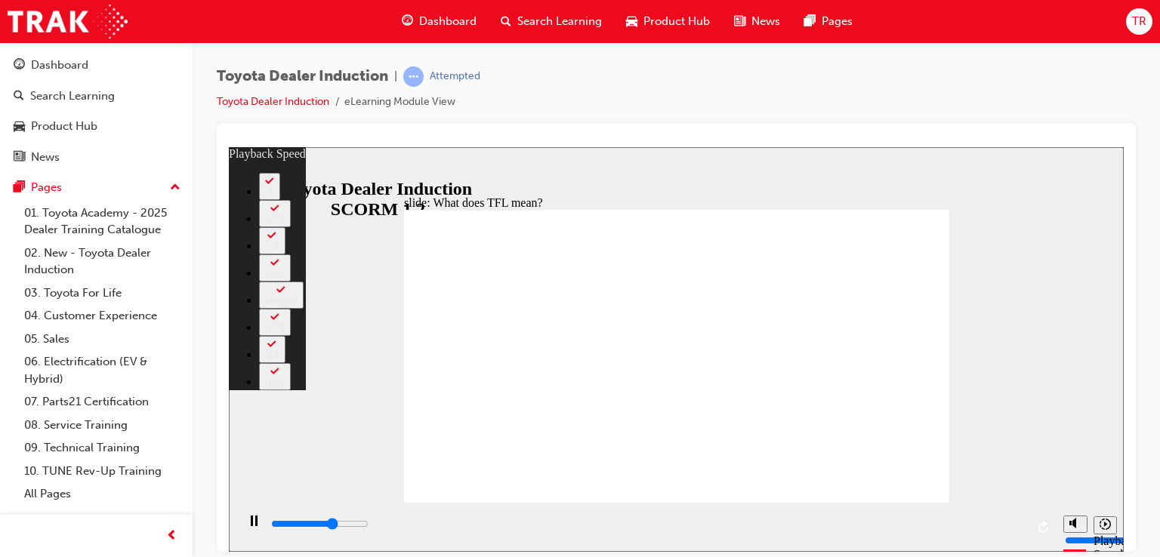
type input "3"
type input "7300"
type input "3"
type input "7600"
type input "3"
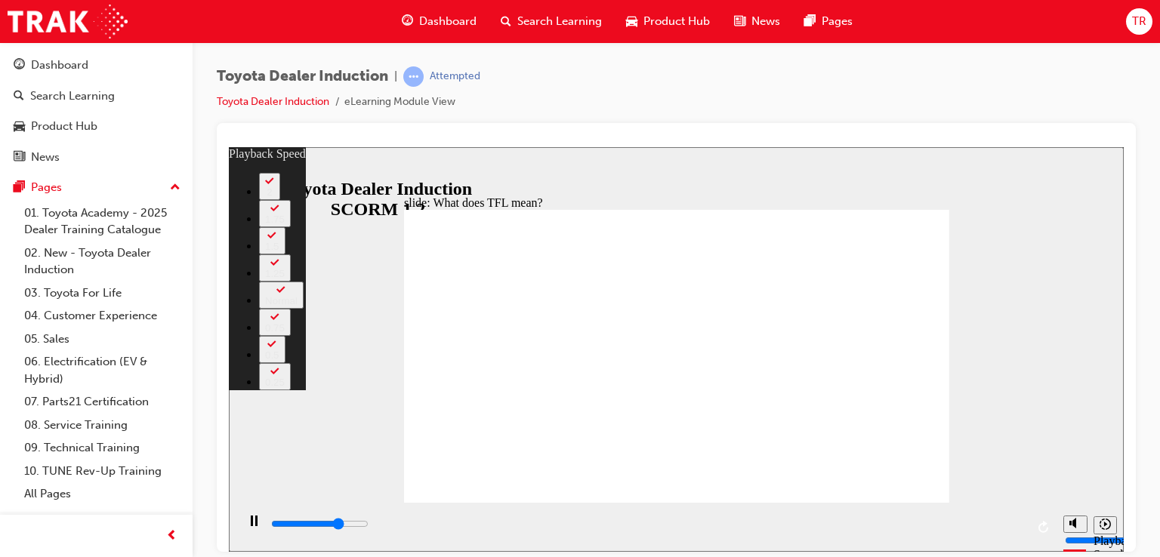
type input "7800"
type input "4"
type input "8100"
type input "4"
type input "8200"
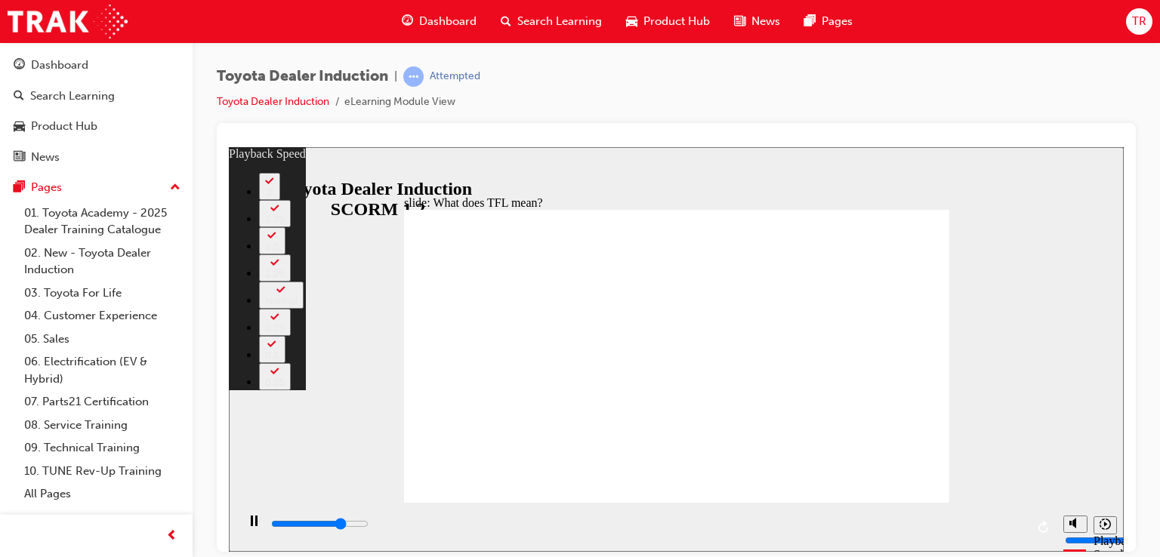
type input "4"
type input "8300"
type input "4"
type input "8600"
type input "4"
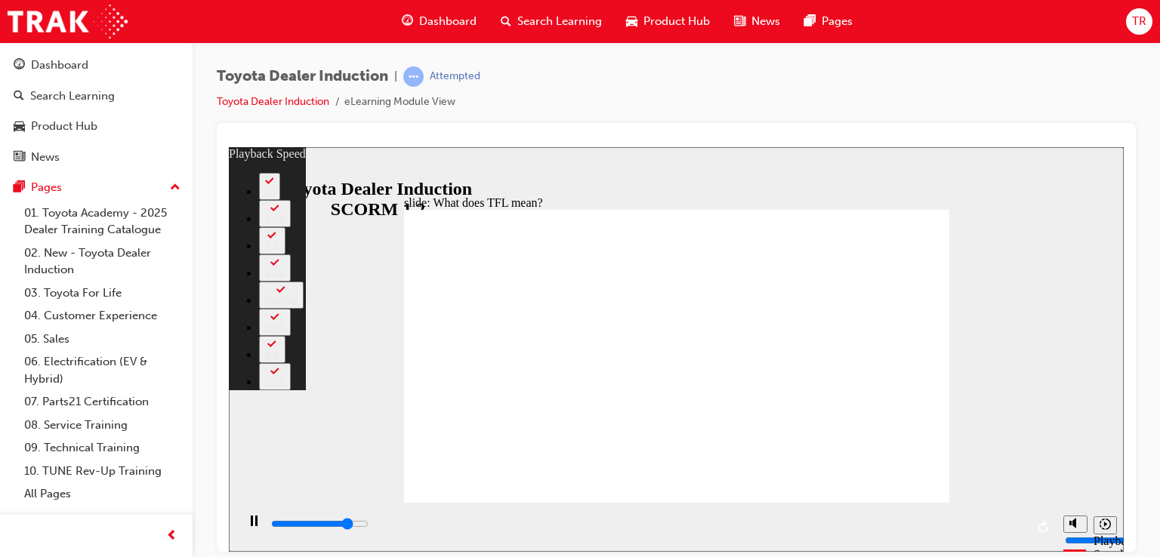
type input "8900"
type input "5"
type input "9100"
type input "5"
type input "9400"
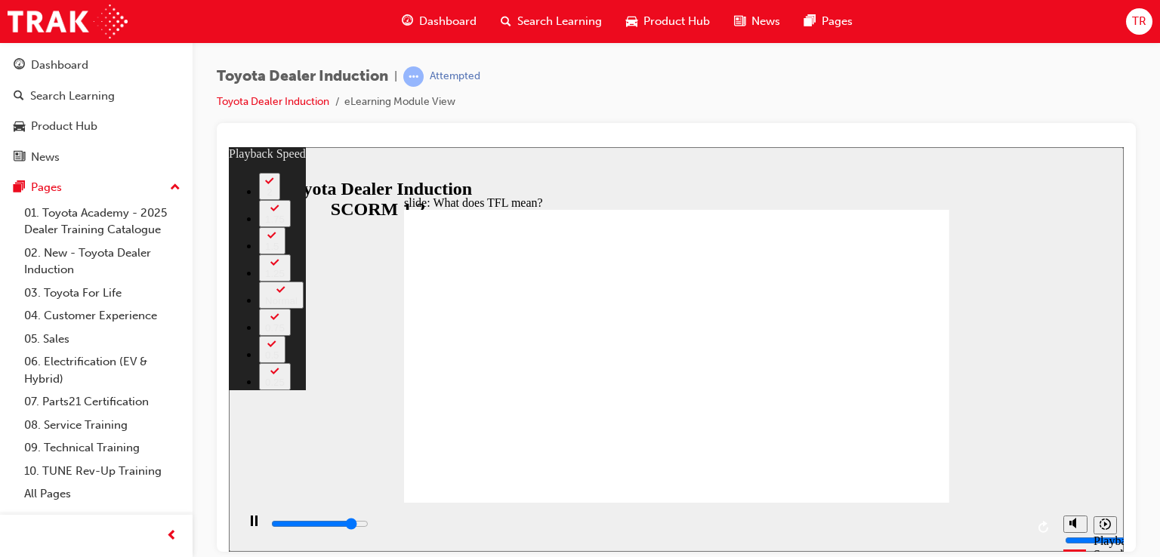
type input "5"
type input "9700"
type input "5"
type input "9900"
type input "6"
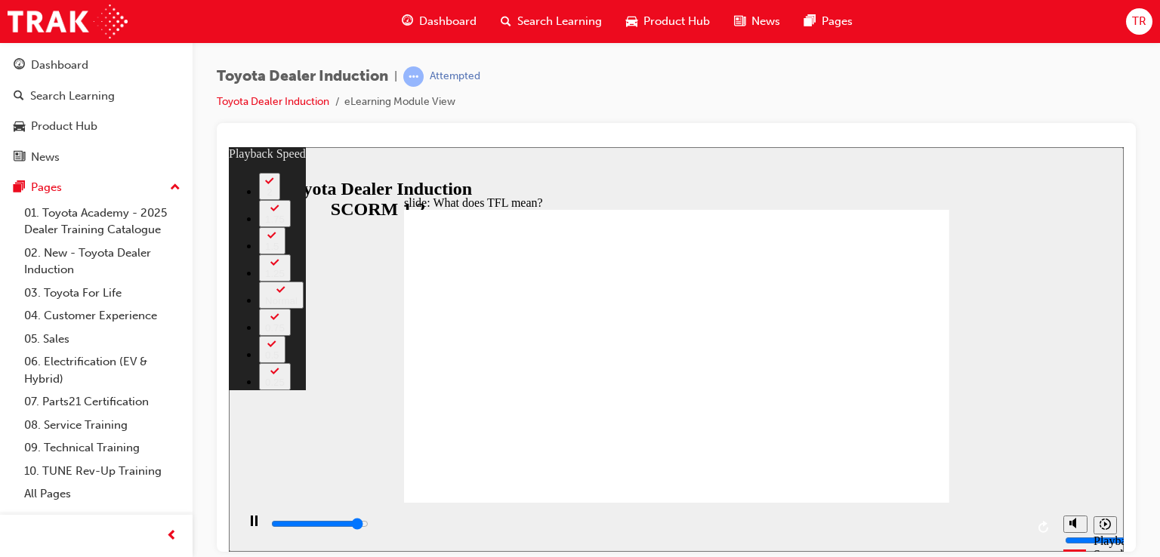
type input "10200"
type input "6"
type input "10500"
type input "6"
type input "10700"
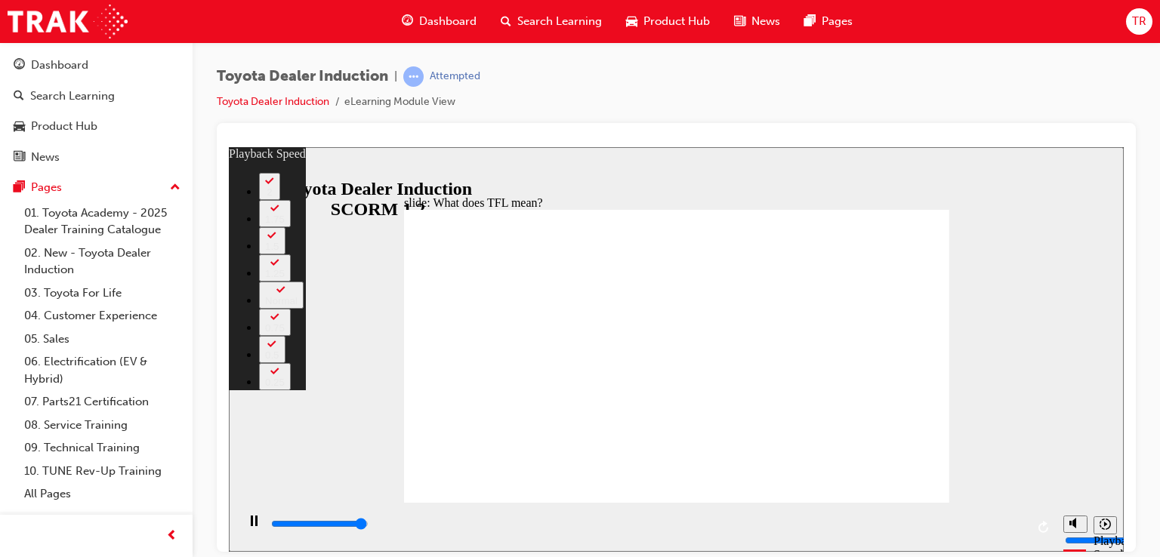
type input "7"
type input "10800"
type input "139"
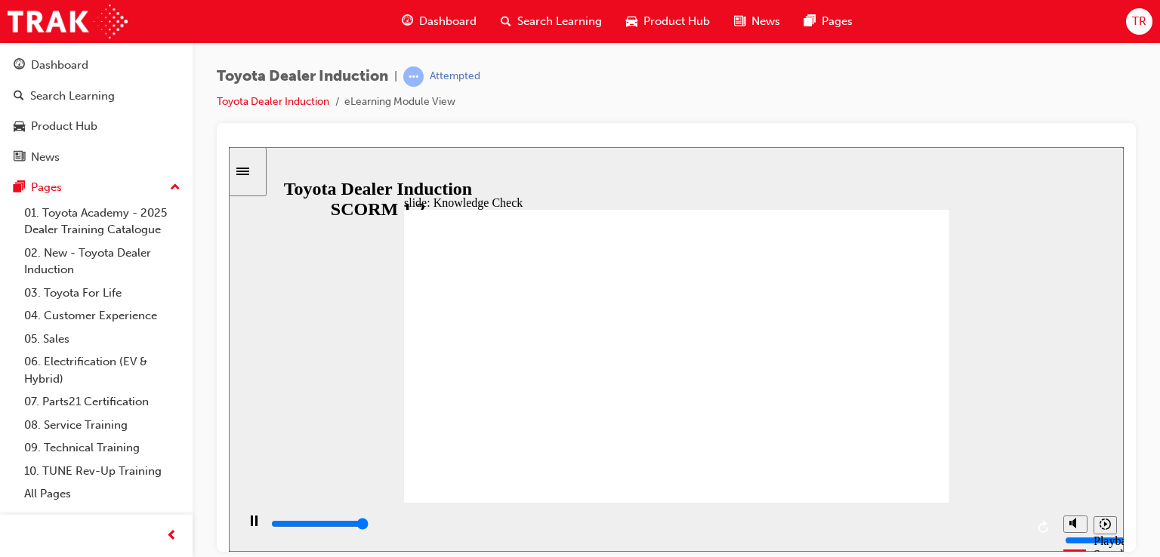
type input "5000"
radio input "true"
type input "3600"
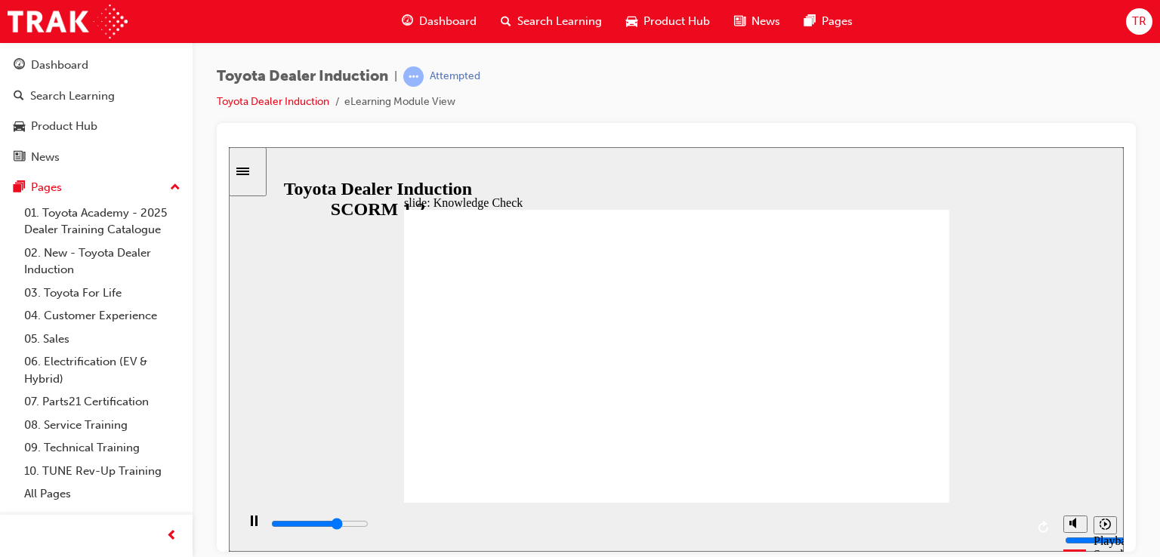
radio input "true"
type input "42300"
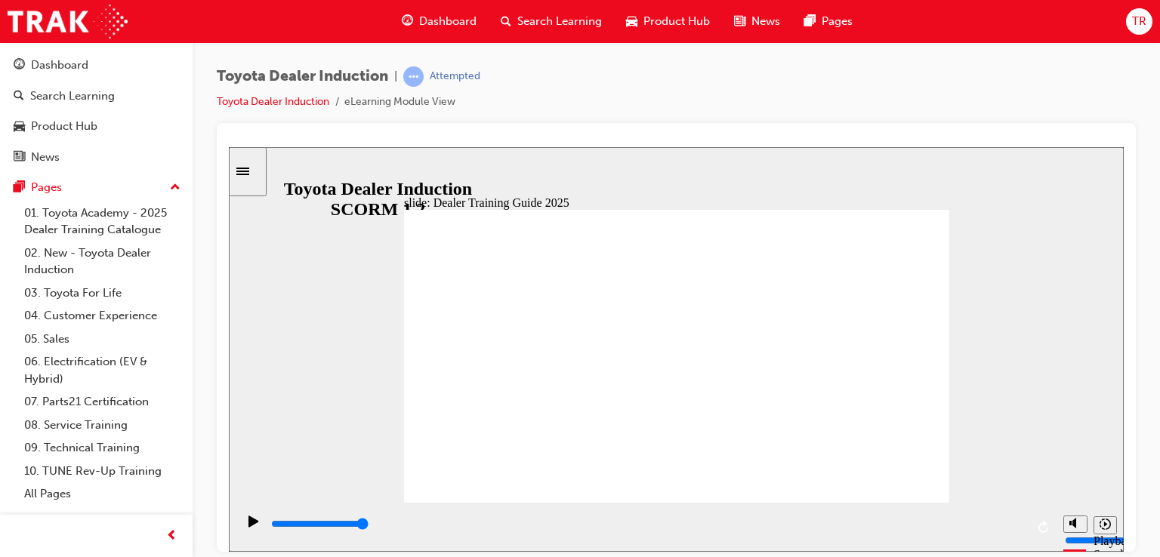
type input "4400"
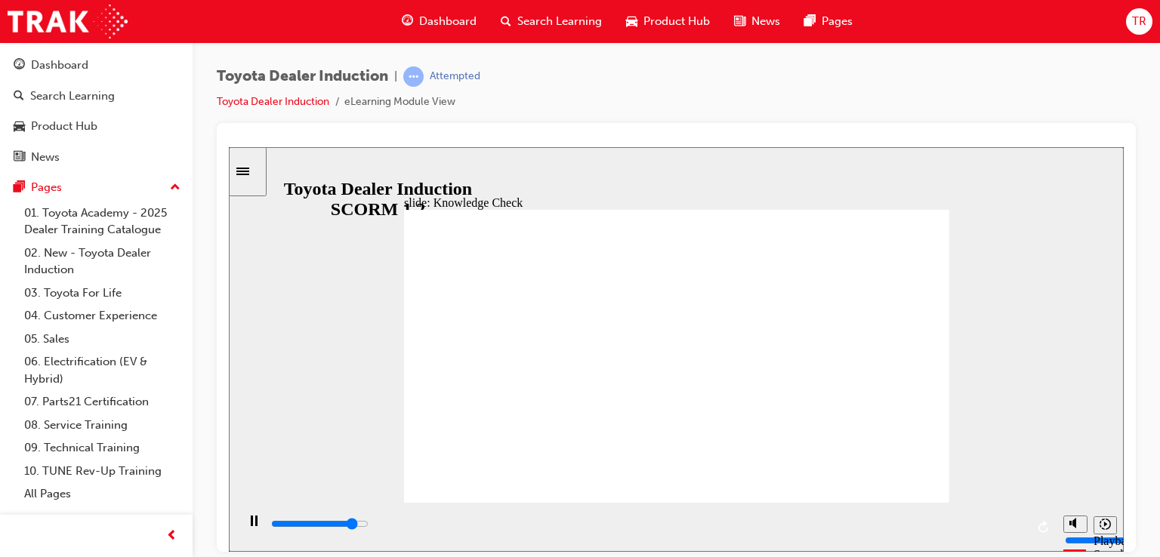
radio input "true"
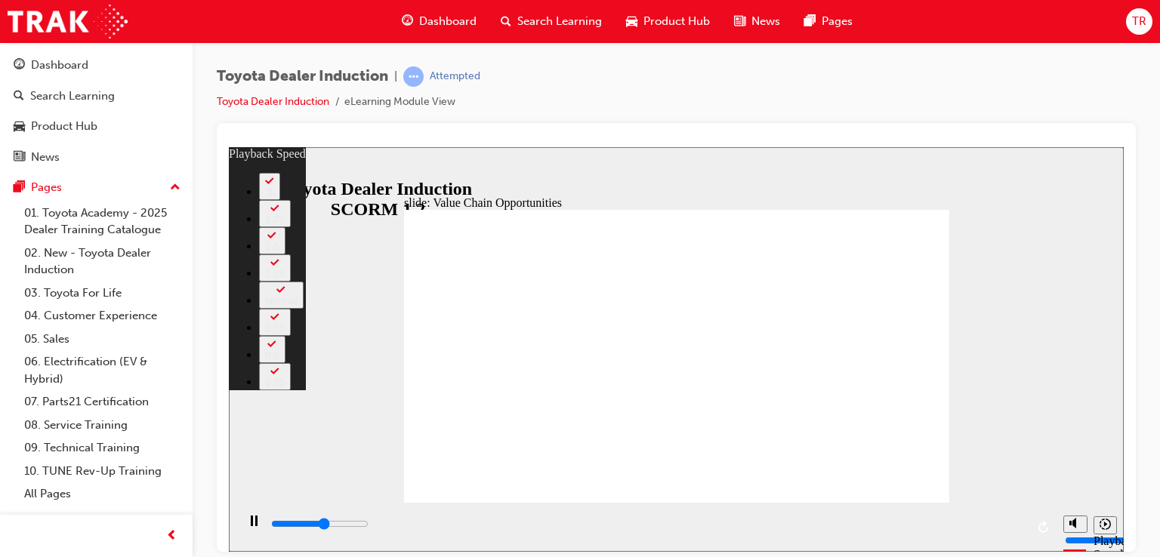
type input "6200"
type input "0"
type input "6500"
type input "0"
type input "6800"
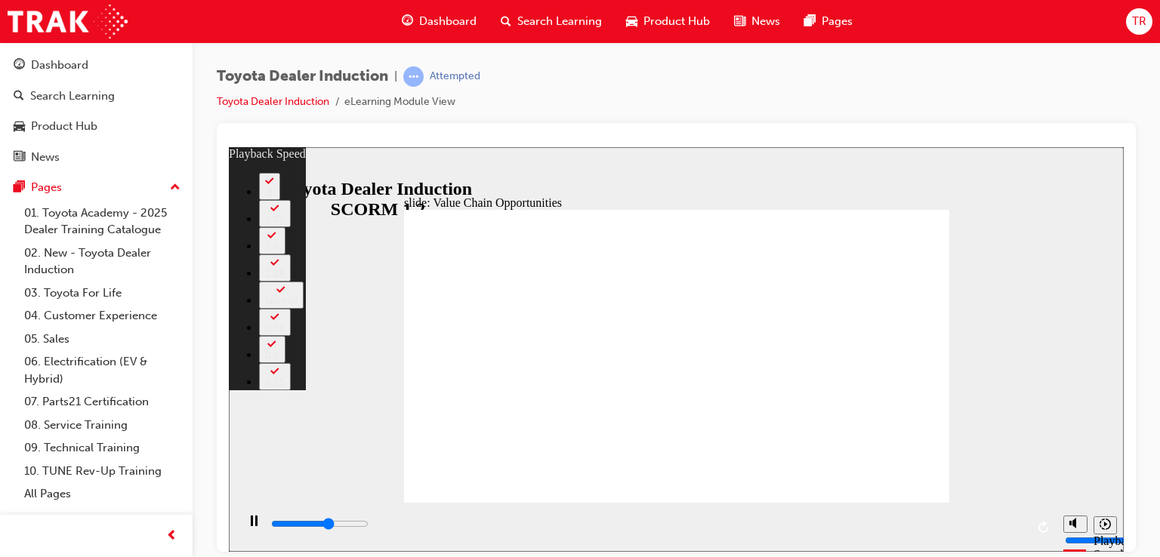
type input "1"
type input "7000"
type input "1"
type input "7300"
type input "1"
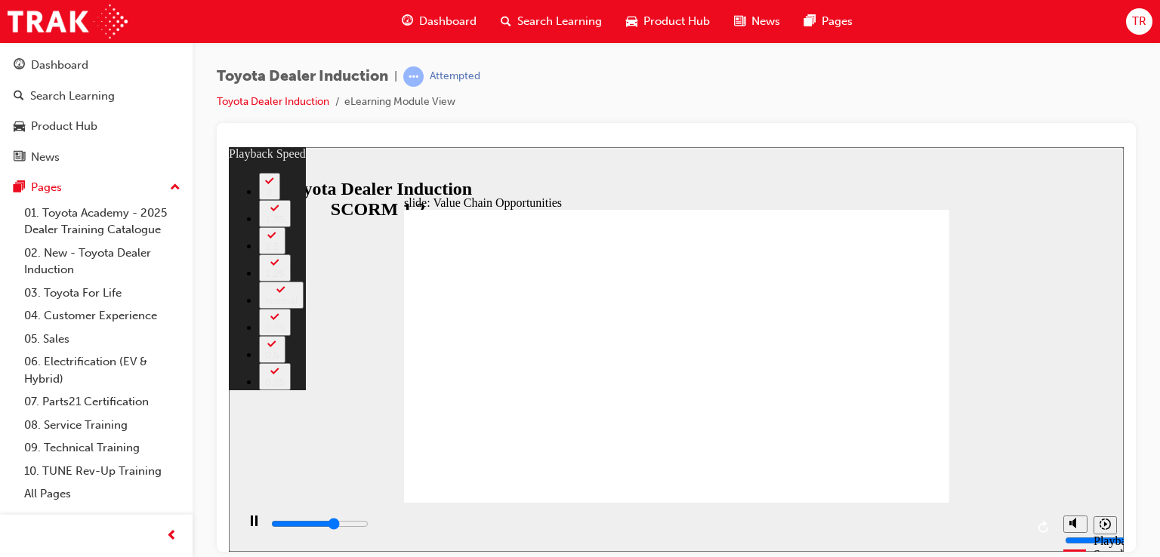
type input "7500"
type input "1"
type input "7800"
type input "2"
type input "8100"
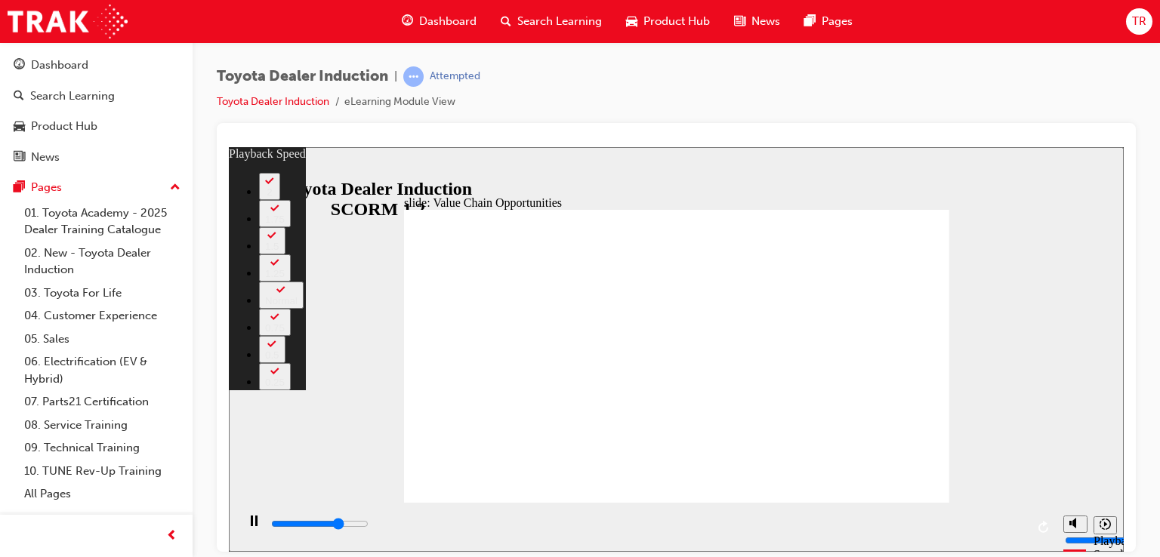
type input "2"
type input "8300"
type input "2"
type input "8600"
type input "2"
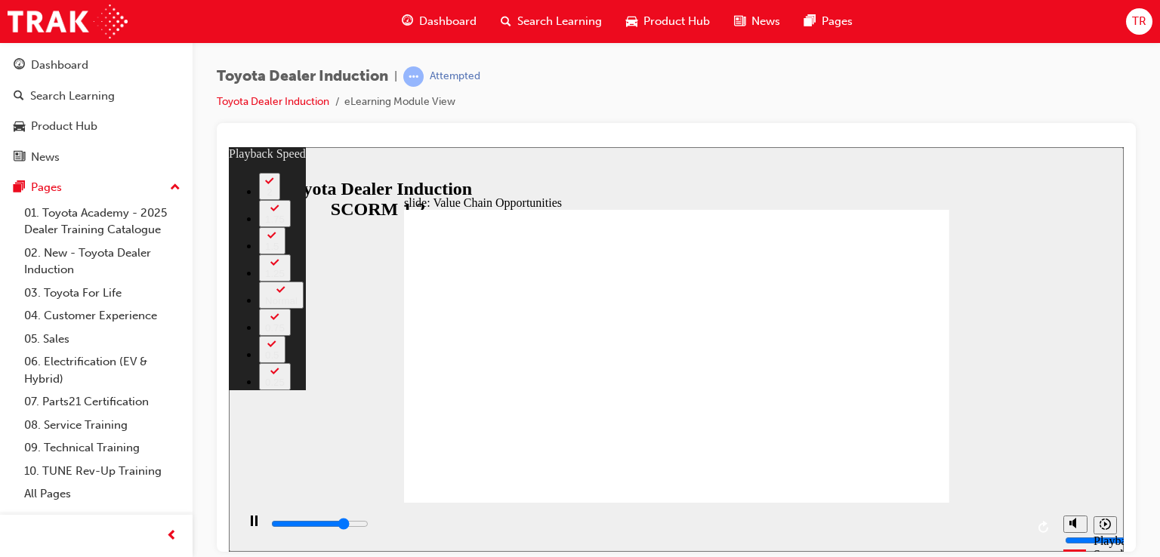
type input "8900"
type input "3"
type input "9100"
type input "3"
type input "9400"
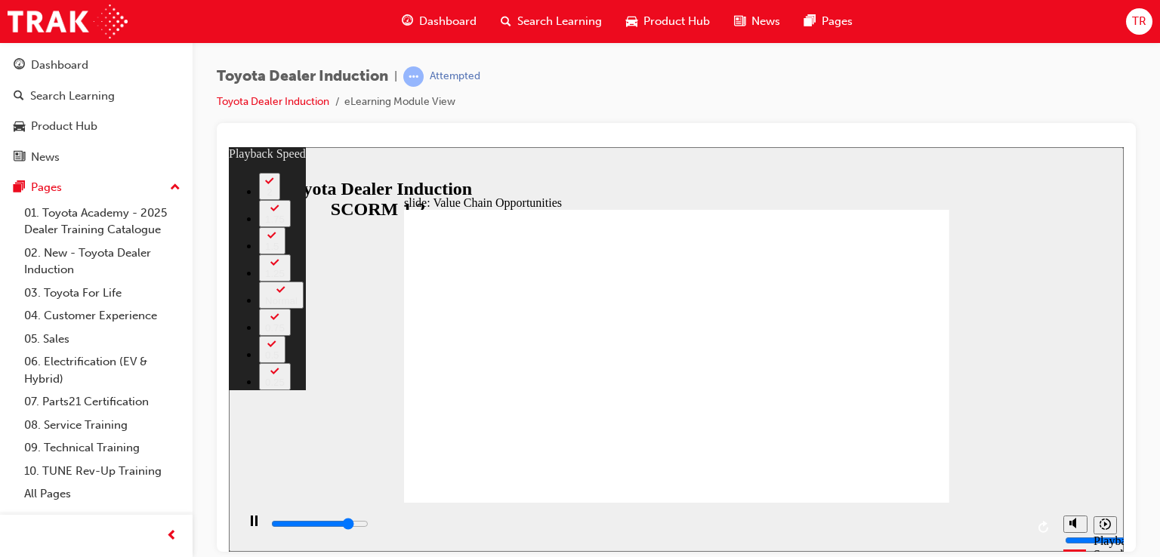
type input "3"
type input "9700"
type input "4"
type input "9900"
type input "4"
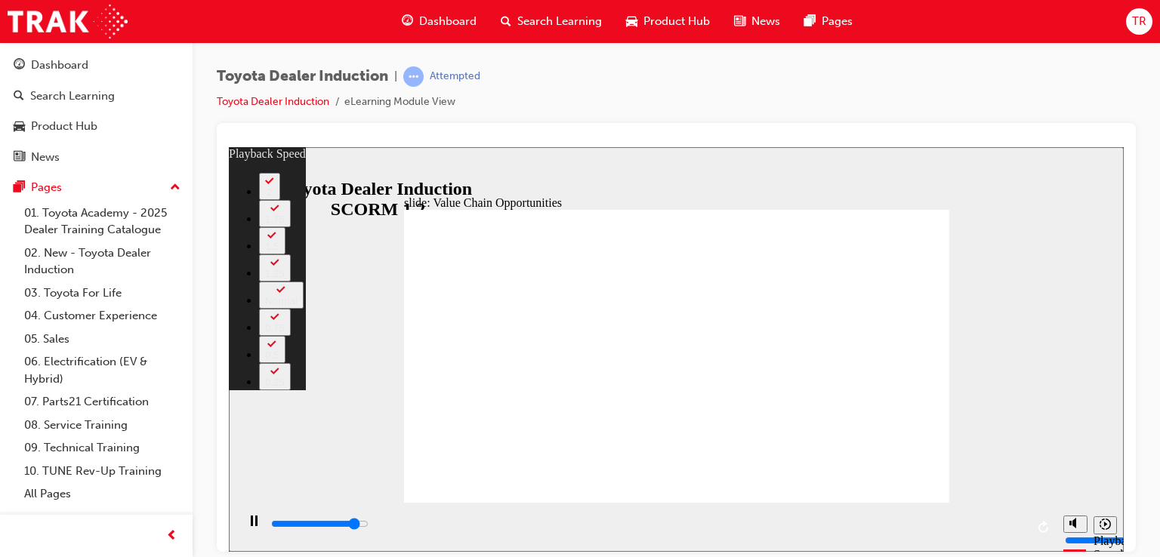
type input "10200"
type input "4"
type input "10500"
type input "4"
type input "10700"
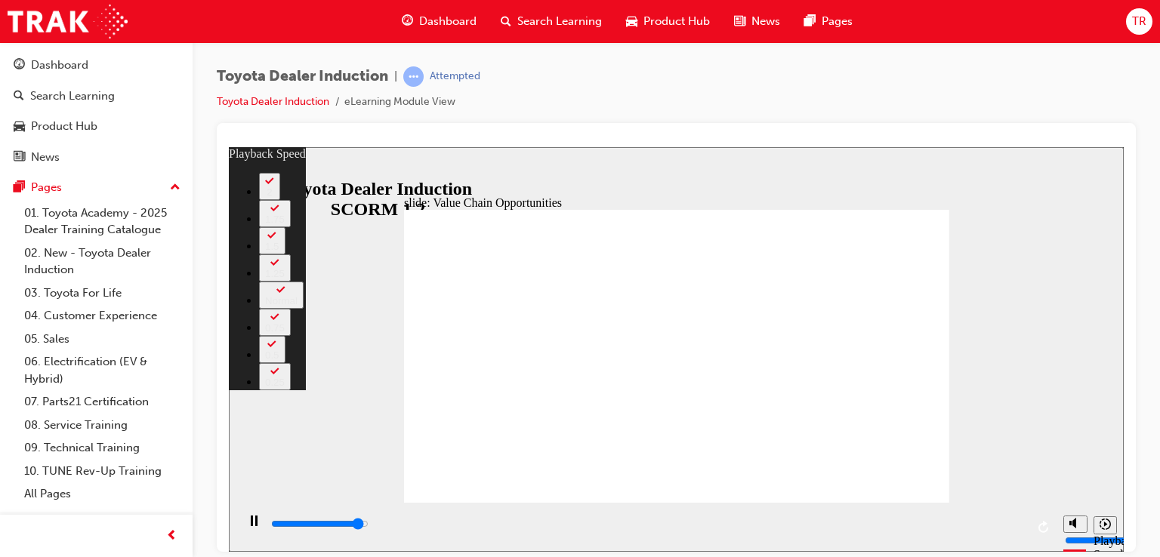
type input "5"
type input "11000"
type input "5"
type input "11300"
type input "5"
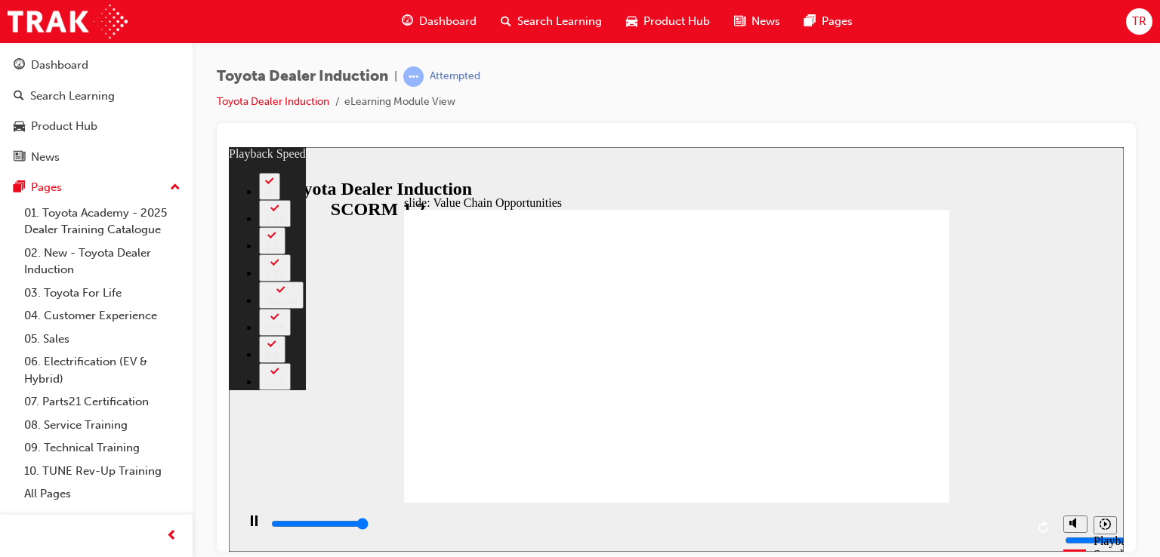
type input "11300"
type input "26"
type input "64"
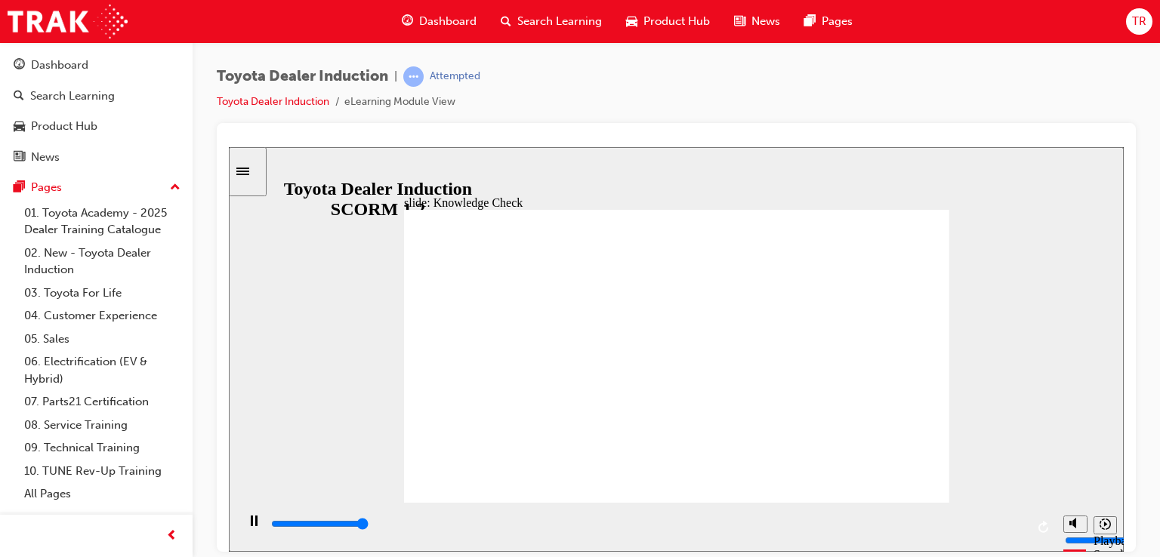
type input "5000"
radio input "true"
type input "5000"
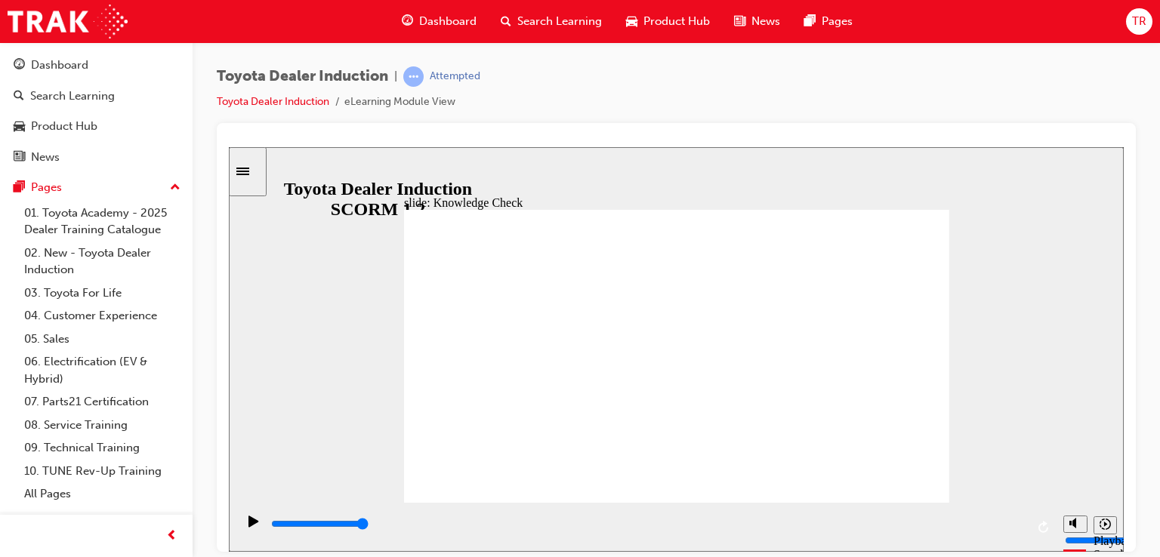
radio input "true"
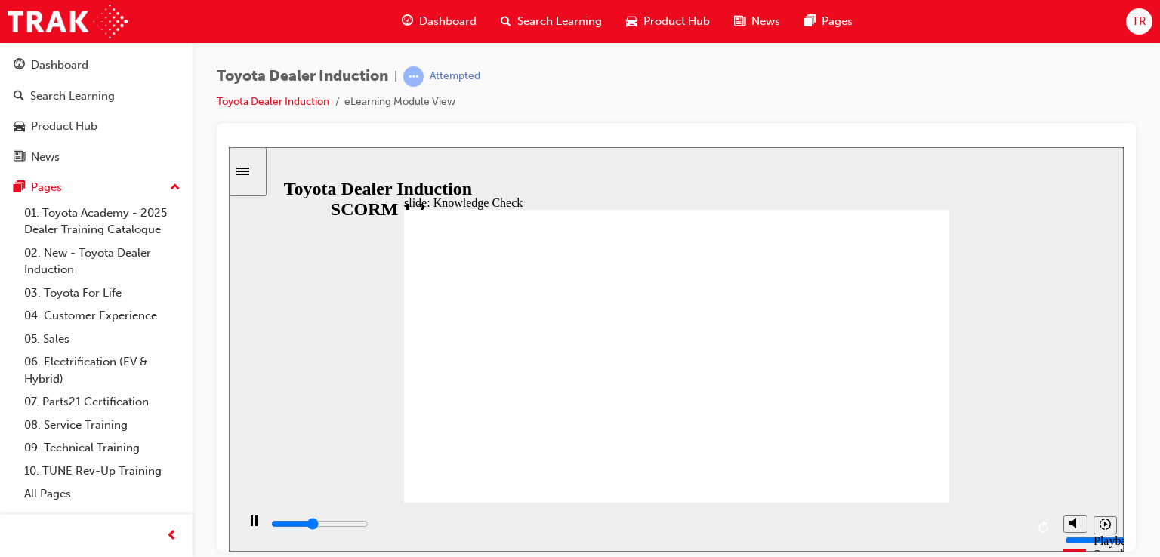
type input "3300"
type input "e"
type input "3400"
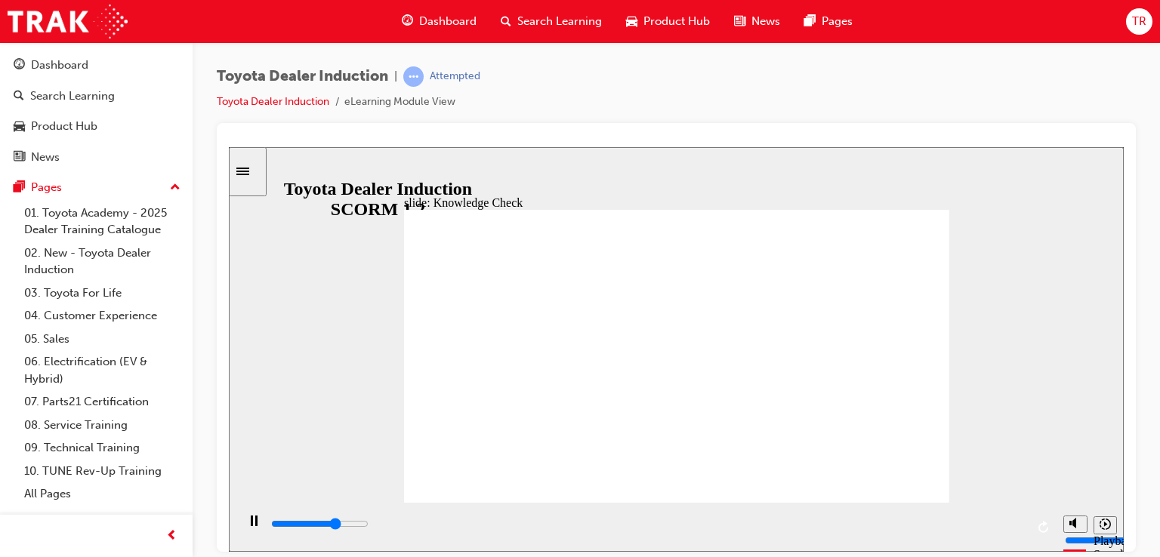
type input "en"
type input "3600"
type input "eng"
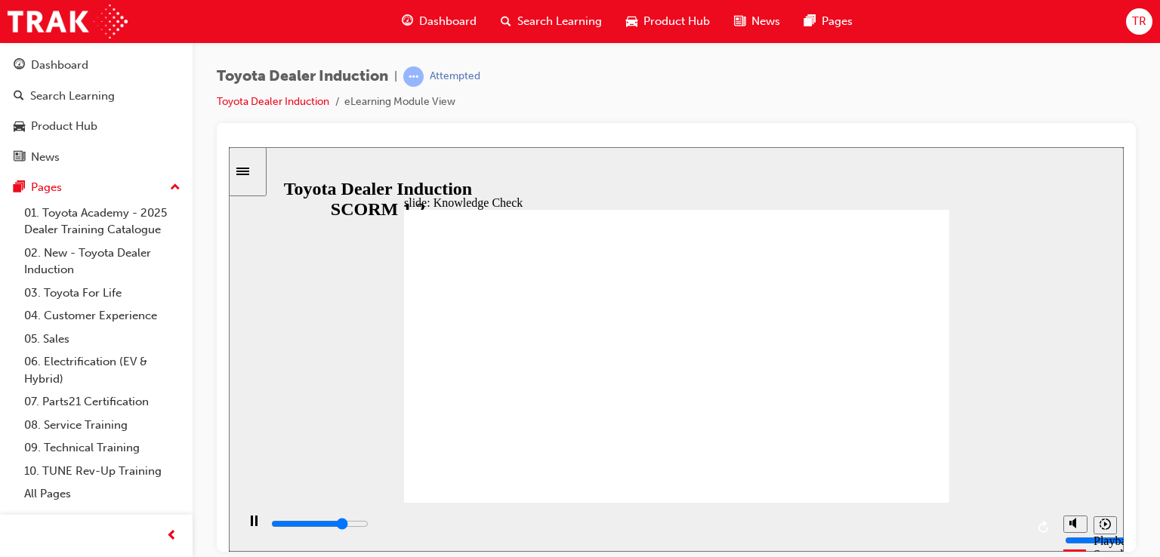
type input "3800"
type input "enga"
type input "4200"
type input "engag"
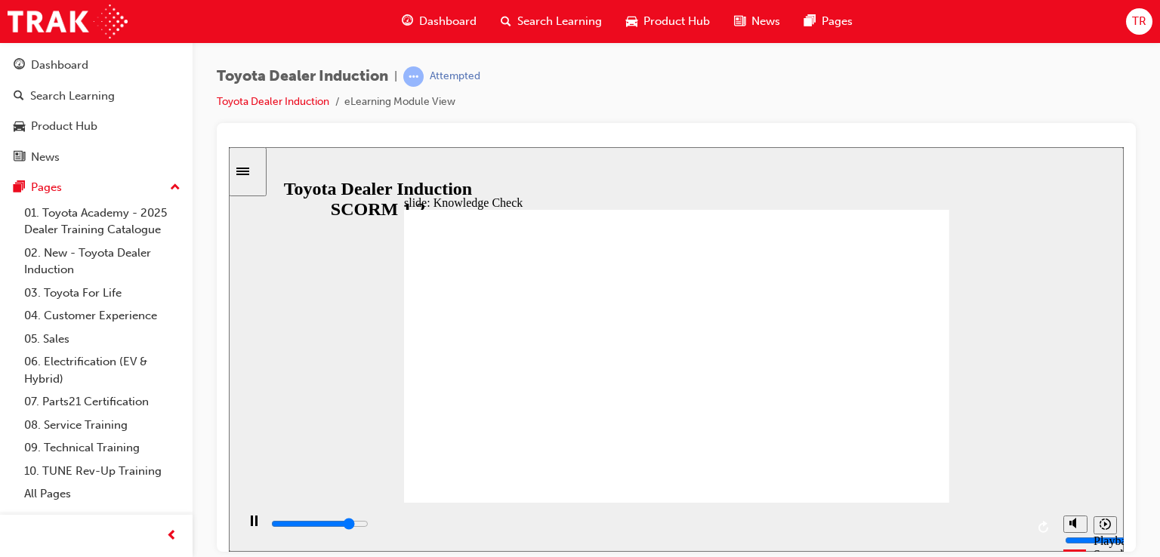
type input "engag"
type input "4400"
type input "engage"
type input "5000"
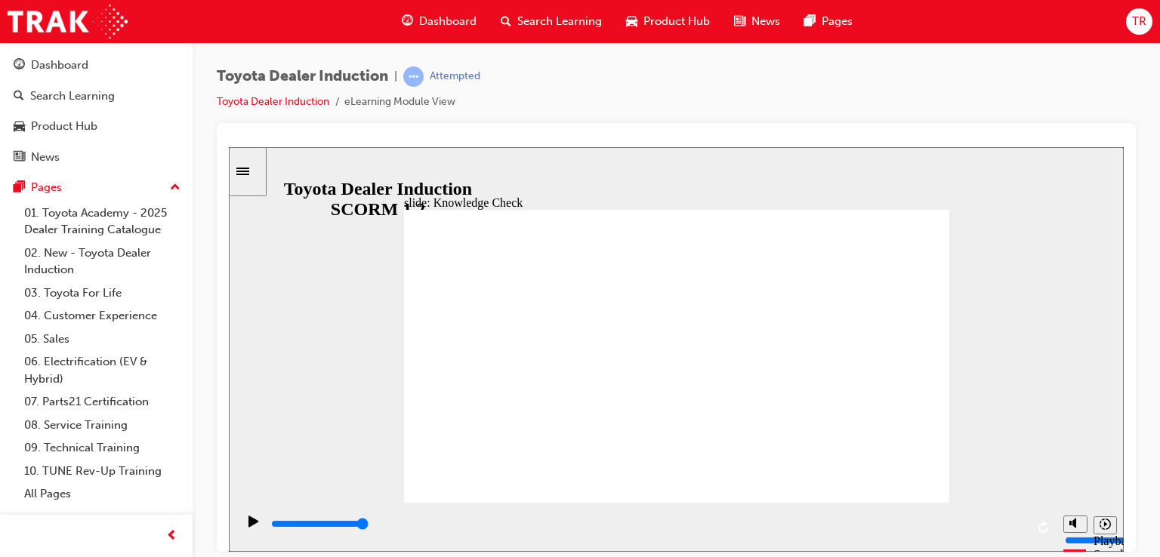
type input "engage'"
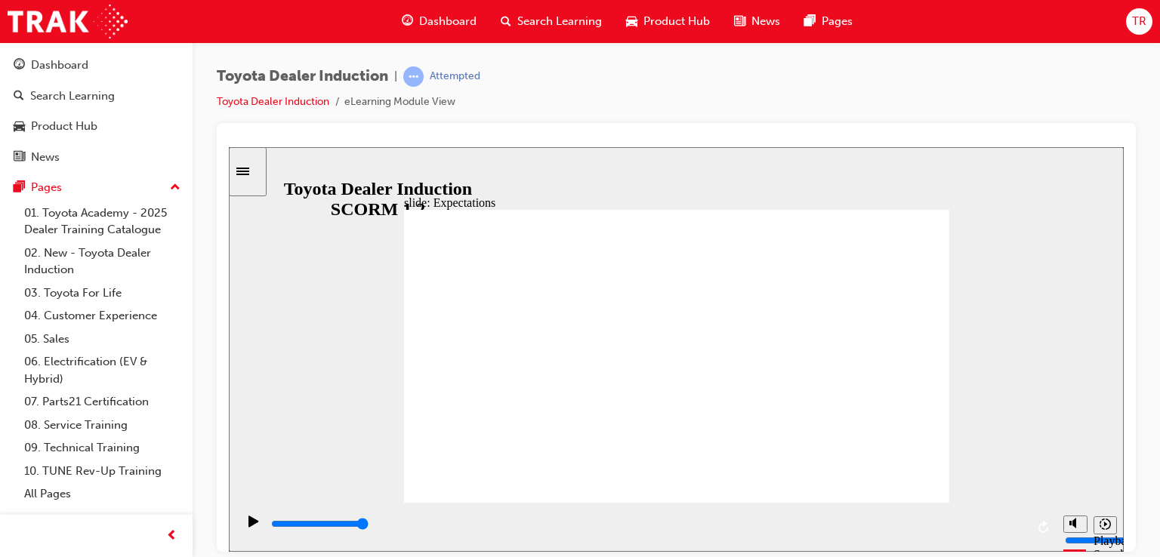
type input "4700"
checkbox input "true"
type input "8400"
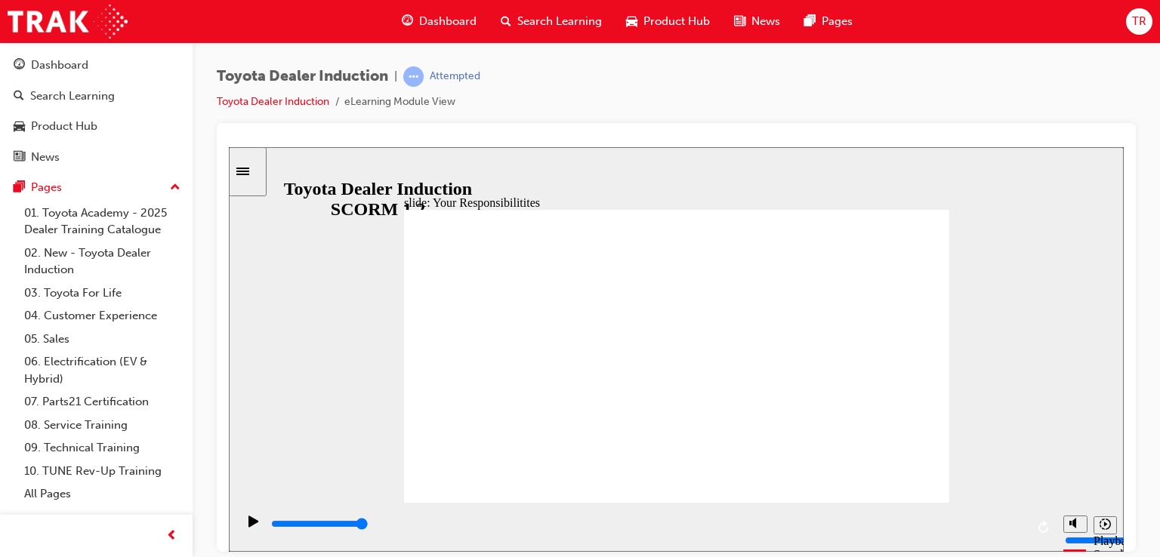
checkbox input "true"
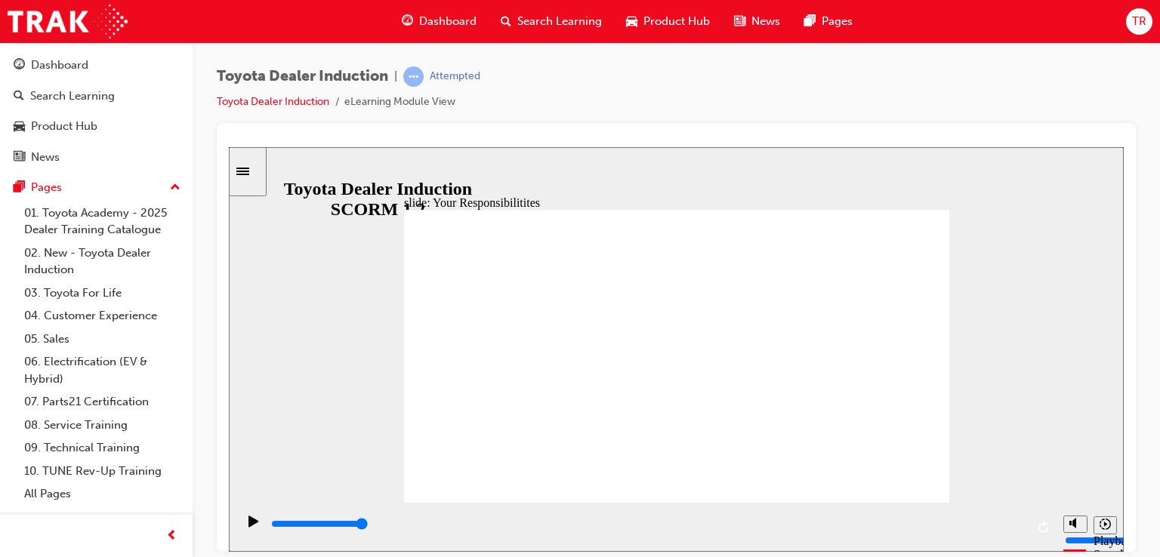
checkbox input "true"
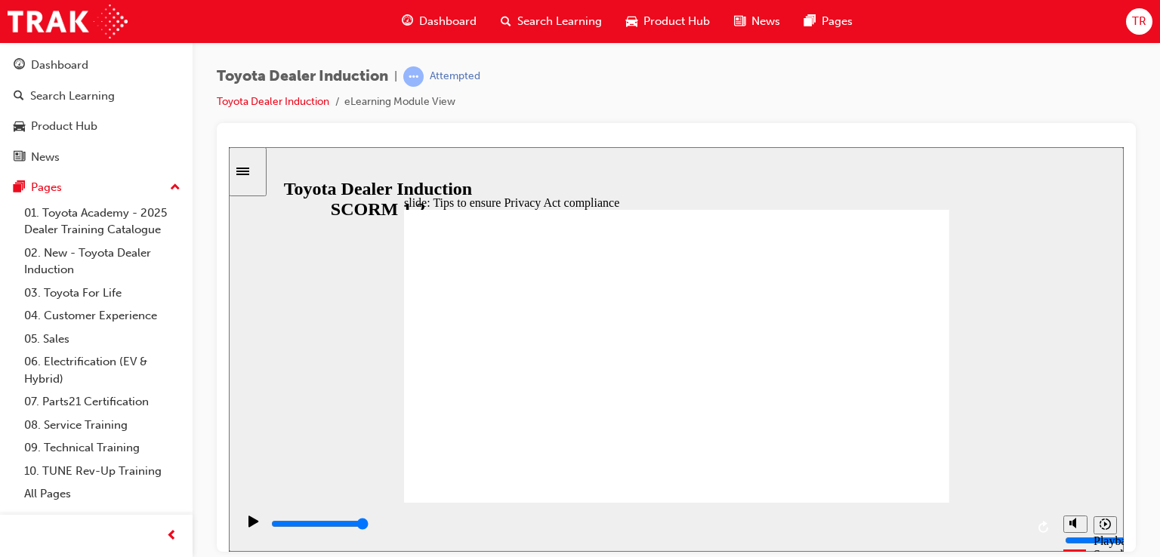
type input "5000"
checkbox input "true"
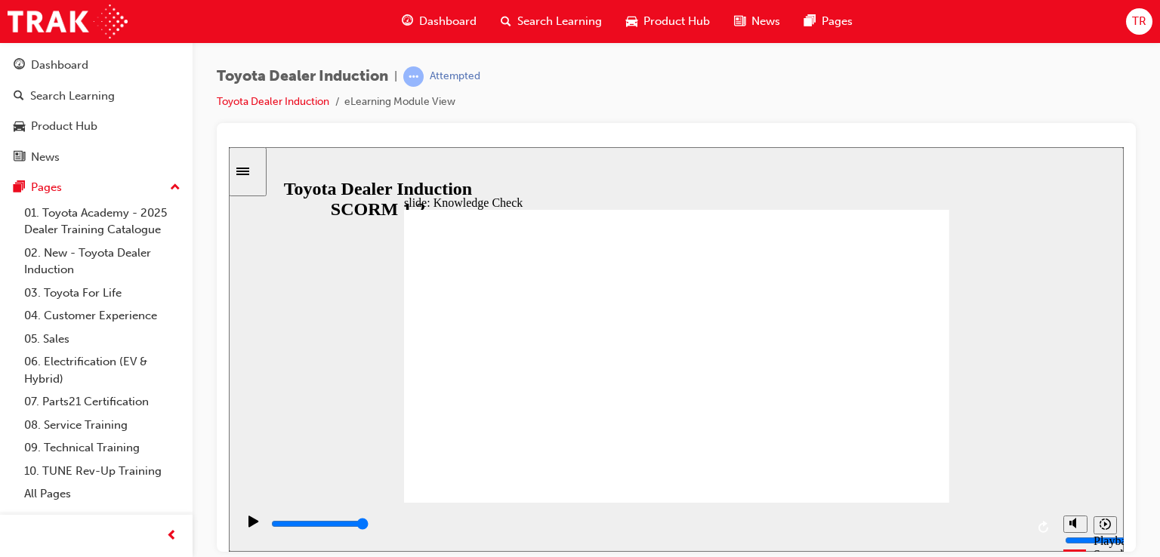
checkbox input "true"
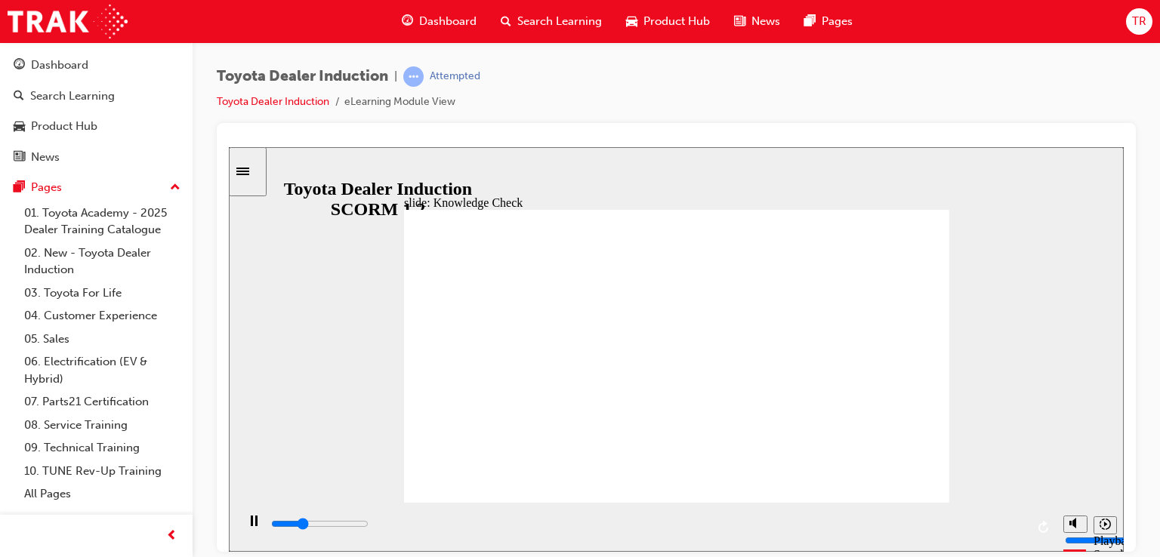
type input "1600"
checkbox input "true"
type input "2400"
checkbox input "true"
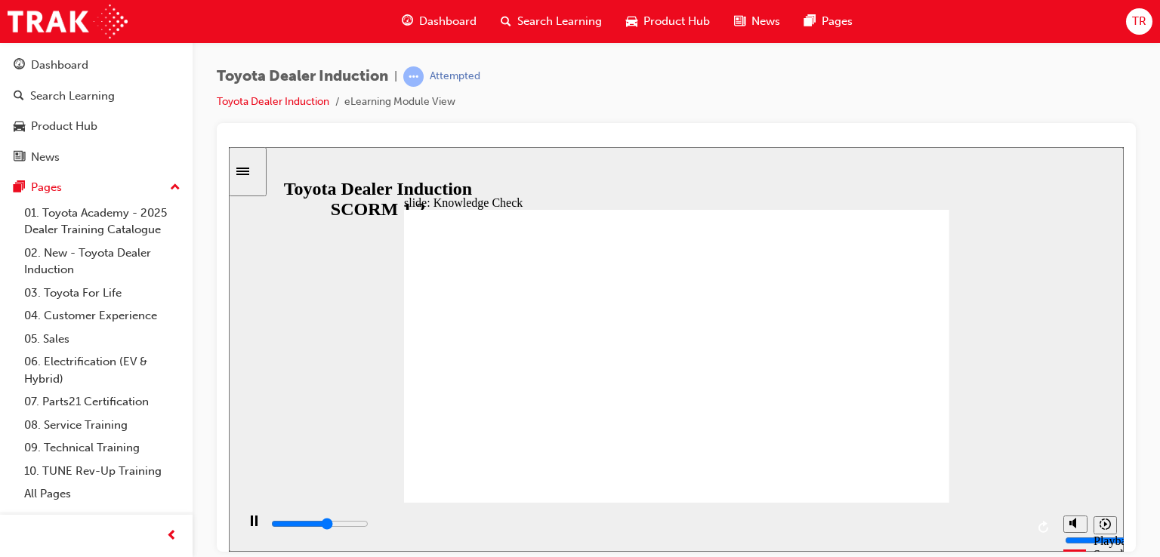
type input "3000"
checkbox input "true"
type input "3600"
checkbox input "true"
drag, startPoint x: 548, startPoint y: 469, endPoint x: 548, endPoint y: 457, distance: 12.1
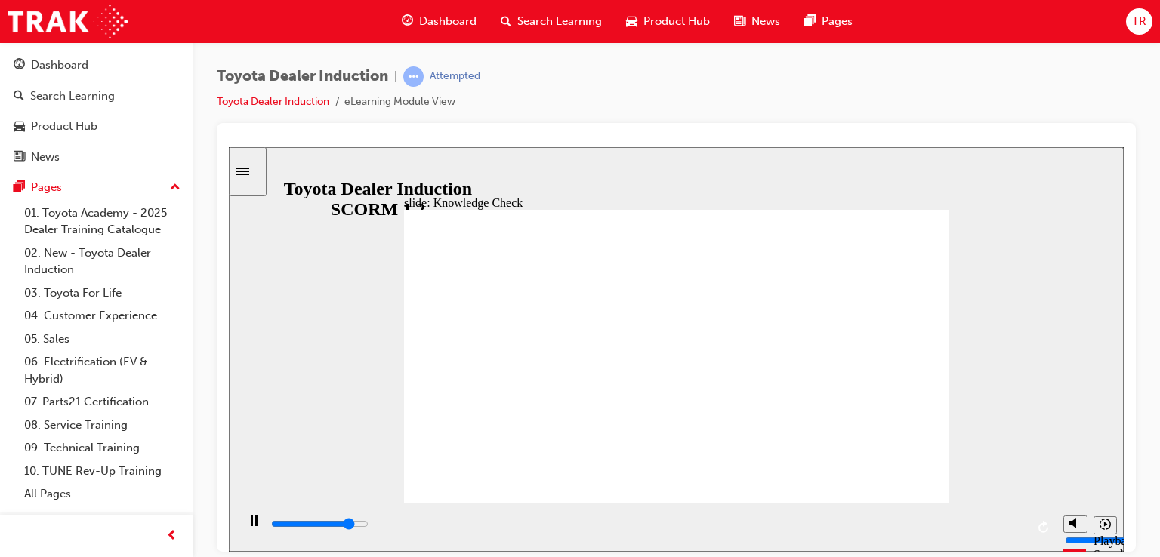
type input "4200"
checkbox input "true"
type input "5000"
checkbox input "true"
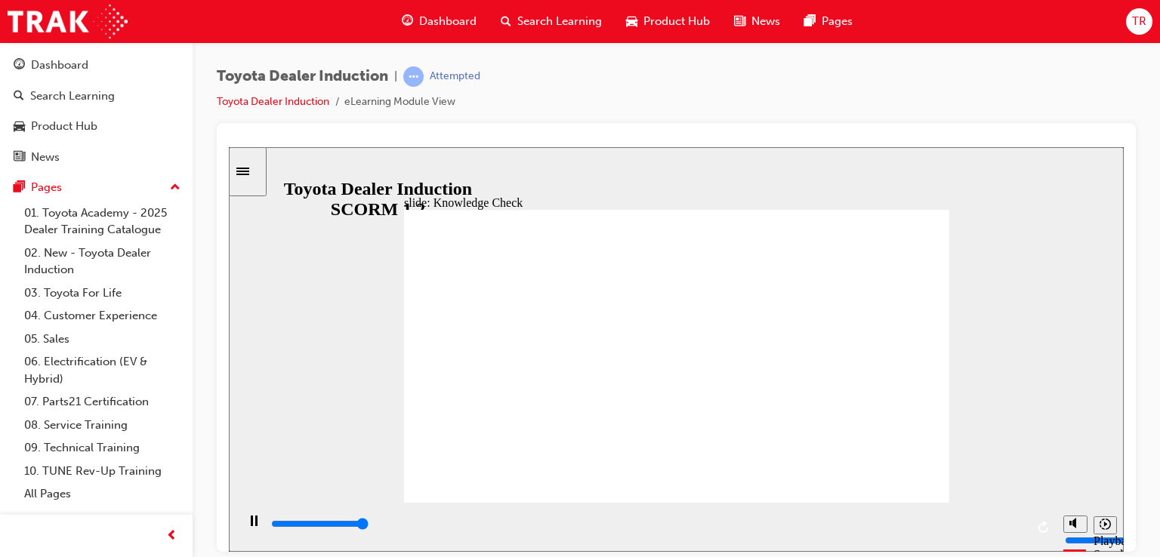
type input "5000"
radio input "true"
type input "5000"
checkbox input "true"
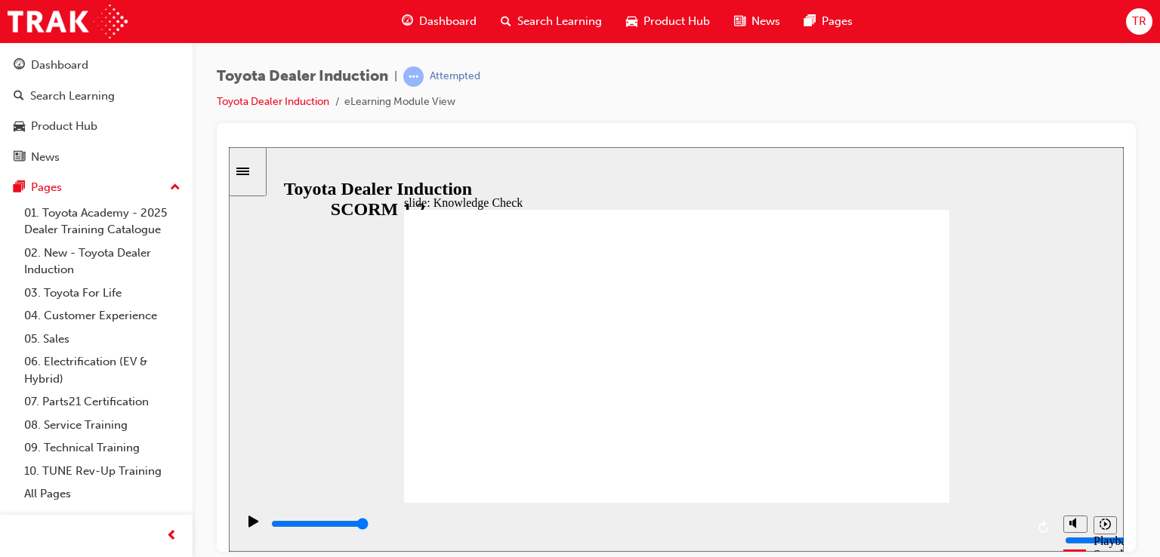
checkbox input "true"
type input "4000"
checkbox input "true"
type input "5000"
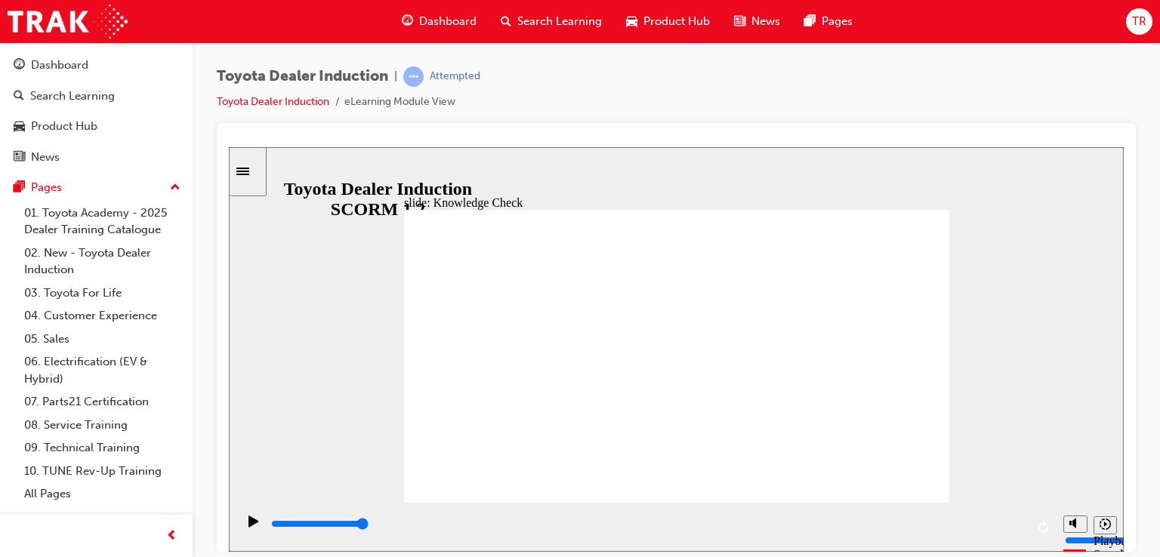
checkbox input "true"
drag, startPoint x: 547, startPoint y: 385, endPoint x: 913, endPoint y: 219, distance: 402.2
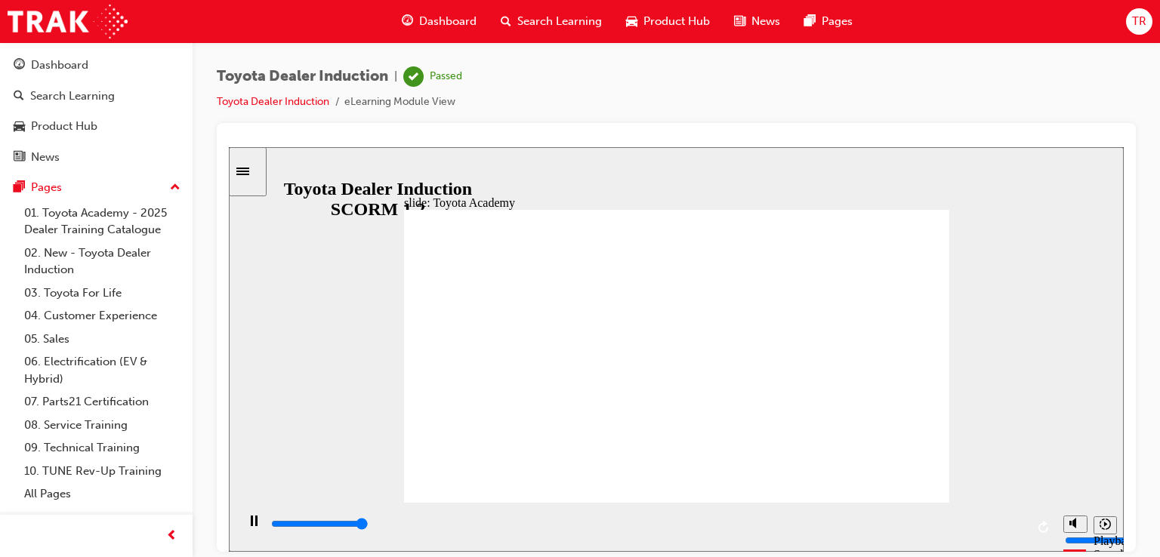
type input "9900"
click at [1136, 20] on span "TR" at bounding box center [1139, 21] width 14 height 17
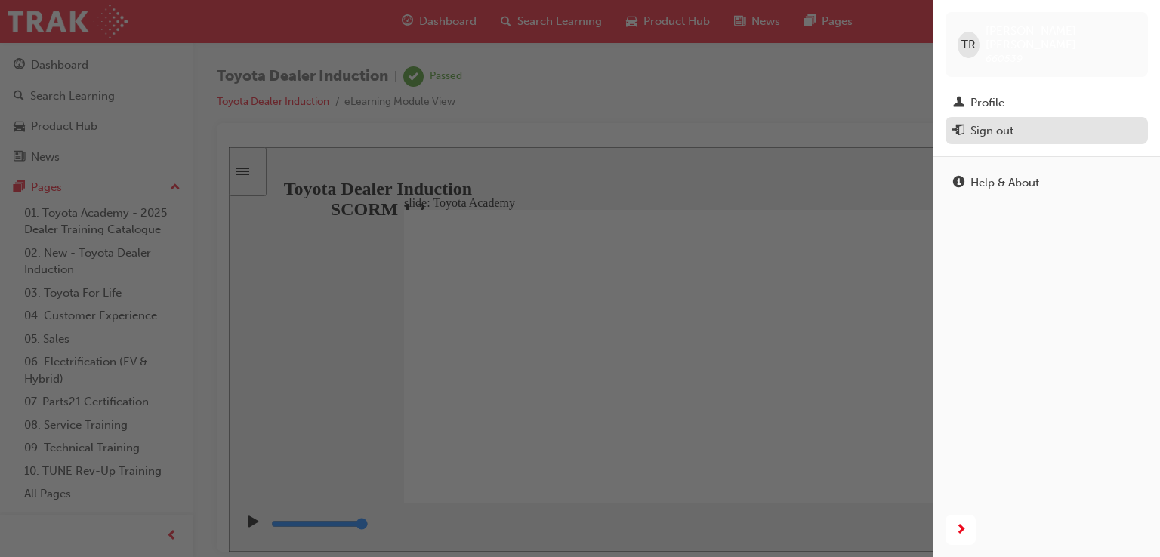
click at [1026, 122] on div "Sign out" at bounding box center [1046, 131] width 187 height 19
